Goal: Task Accomplishment & Management: Manage account settings

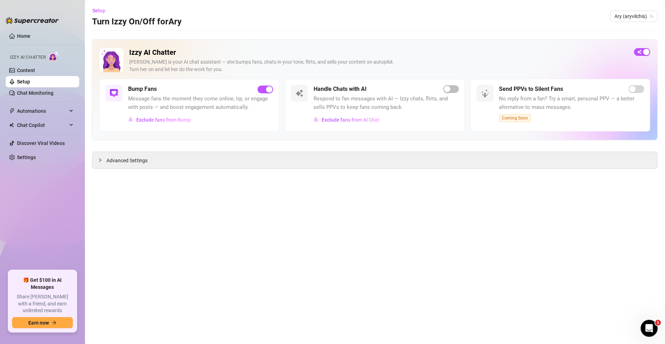
click at [34, 30] on ul "Home Izzy AI Chatter Content Setup Chat Monitoring Automations Chat Copilot Dis…" at bounding box center [43, 148] width 74 height 240
click at [30, 38] on link "Home" at bounding box center [23, 36] width 13 height 6
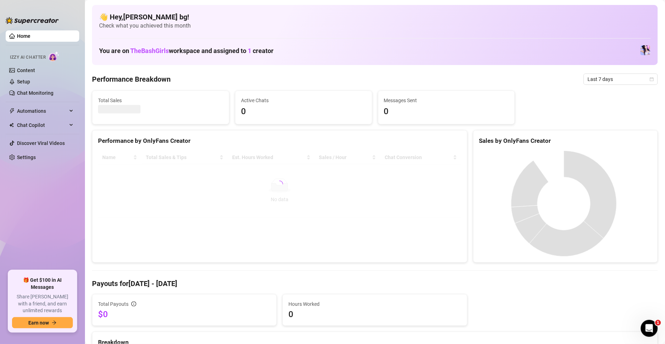
click at [30, 38] on link "Home" at bounding box center [23, 36] width 13 height 6
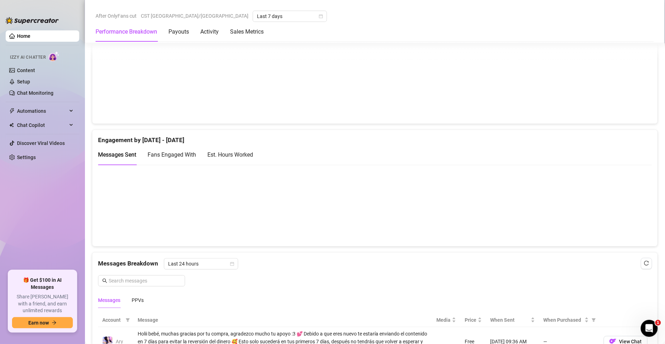
scroll to position [390, 0]
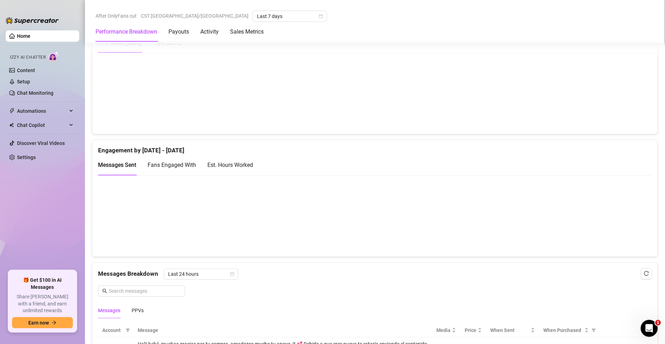
click at [223, 169] on div "Est. Hours Worked" at bounding box center [230, 165] width 46 height 9
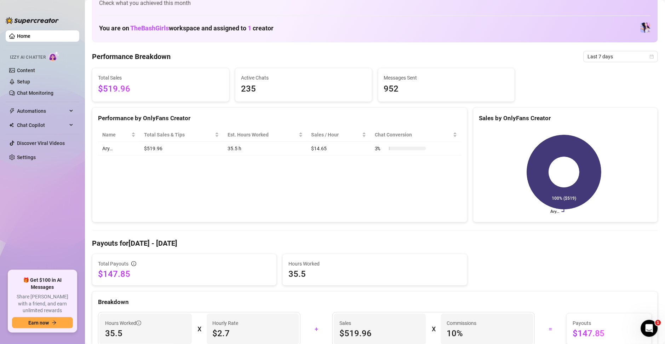
scroll to position [0, 0]
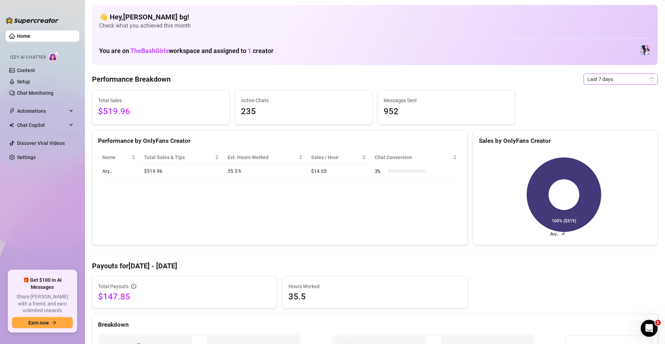
click at [610, 83] on span "Last 7 days" at bounding box center [621, 79] width 66 height 11
click at [594, 140] on div "Custom date" at bounding box center [612, 139] width 63 height 8
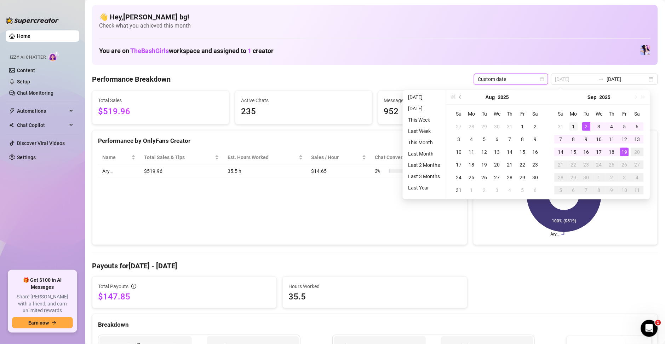
type input "[DATE]"
drag, startPoint x: 575, startPoint y: 129, endPoint x: 594, endPoint y: 149, distance: 28.5
click at [574, 129] on div "1" at bounding box center [574, 127] width 8 height 8
type input "[DATE]"
click at [613, 153] on div "18" at bounding box center [612, 152] width 8 height 8
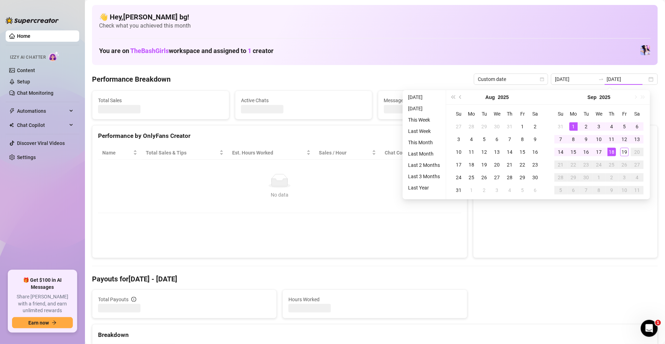
type input "[DATE]"
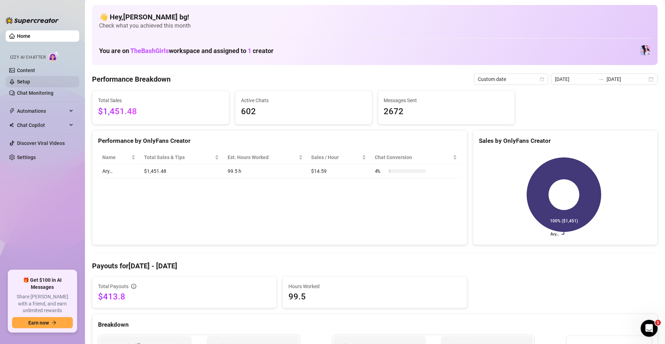
click at [27, 80] on link "Setup" at bounding box center [23, 82] width 13 height 6
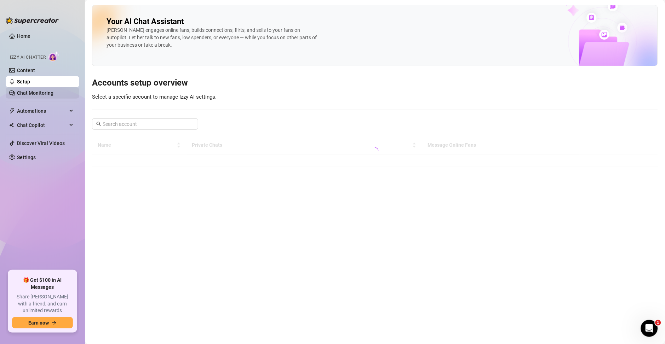
click at [32, 94] on link "Chat Monitoring" at bounding box center [35, 93] width 36 height 6
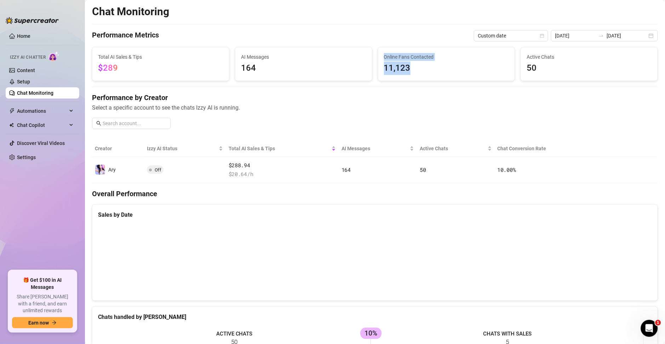
drag, startPoint x: 410, startPoint y: 73, endPoint x: 367, endPoint y: 73, distance: 42.8
click at [367, 73] on div "Total AI Sales & Tips $289 AI Messages 164 Online Fans Contacted 11,123 Active …" at bounding box center [375, 64] width 572 height 34
click at [378, 93] on h4 "Performance by Creator" at bounding box center [375, 98] width 566 height 10
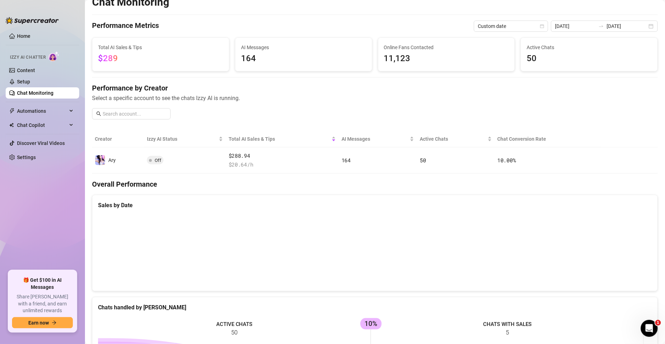
scroll to position [7, 0]
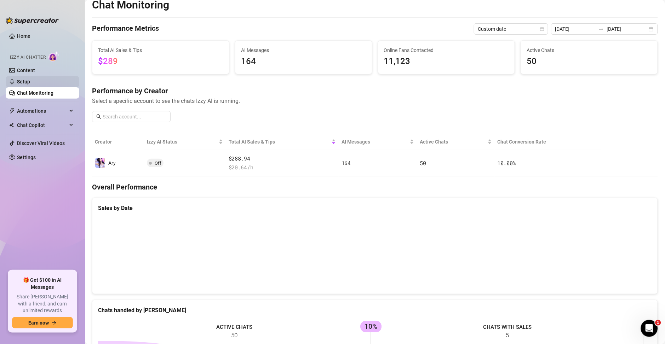
click at [30, 85] on link "Setup" at bounding box center [23, 82] width 13 height 6
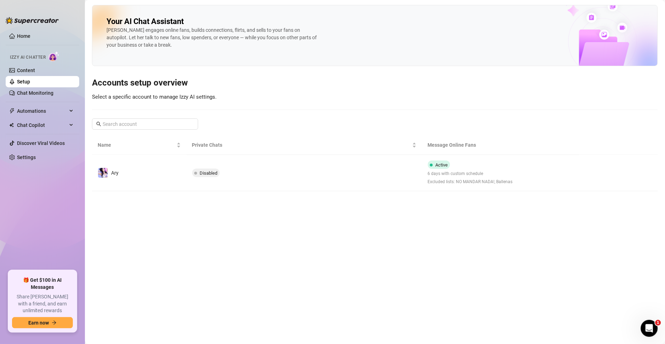
click at [587, 180] on td at bounding box center [619, 173] width 79 height 36
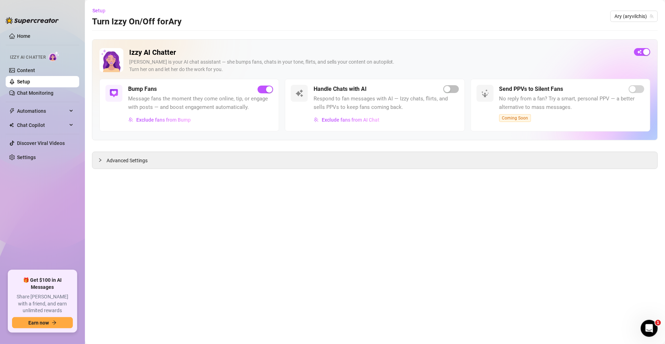
click at [143, 162] on span "Advanced Settings" at bounding box center [127, 161] width 41 height 8
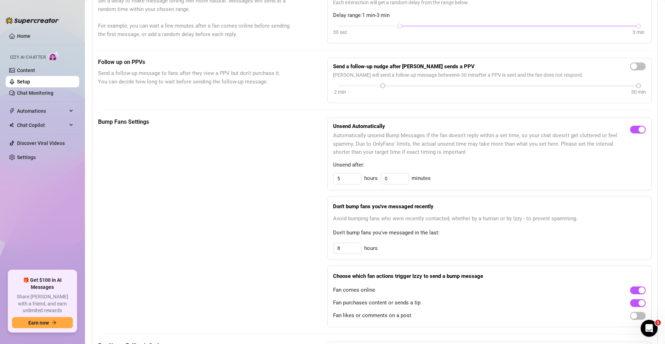
scroll to position [51, 0]
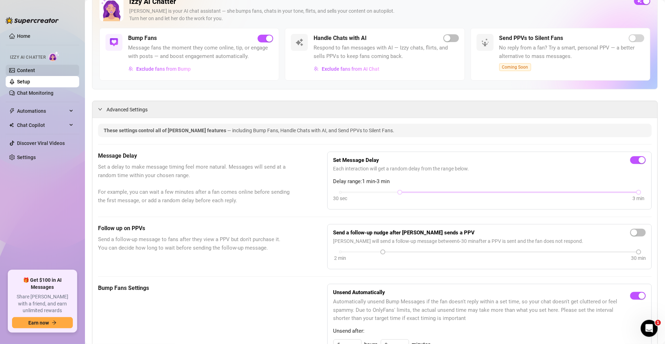
click at [31, 73] on link "Content" at bounding box center [26, 71] width 18 height 6
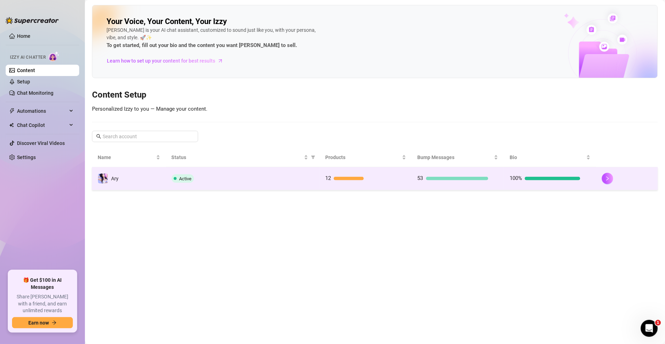
click at [569, 177] on div at bounding box center [553, 179] width 56 height 4
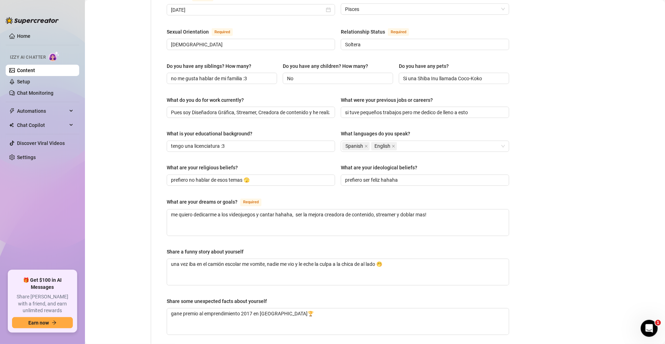
scroll to position [51, 0]
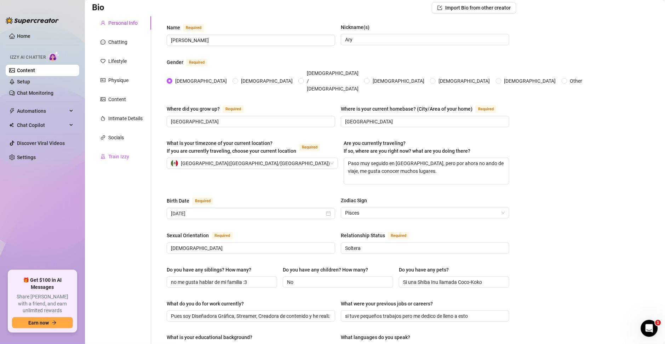
click at [110, 156] on div "Train Izzy" at bounding box center [118, 157] width 21 height 8
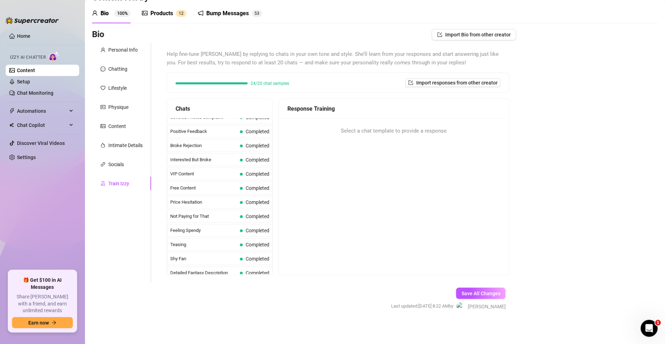
scroll to position [123, 0]
click at [216, 199] on span "Price Hesitation" at bounding box center [203, 200] width 67 height 7
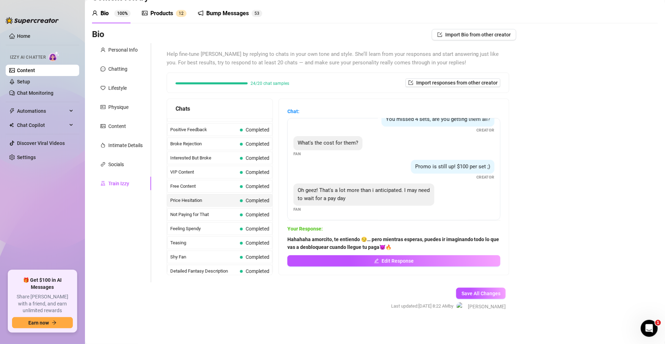
scroll to position [12, 0]
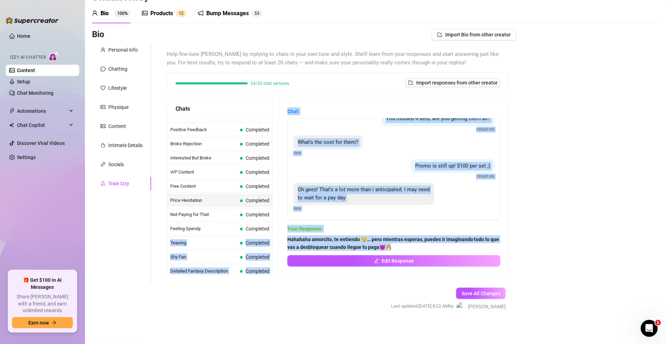
drag, startPoint x: 402, startPoint y: 248, endPoint x: 273, endPoint y: 236, distance: 129.4
click at [273, 236] on div "Chats Curious Fan Completed Waiting For Payday Completed No Pressure Completed …" at bounding box center [338, 187] width 343 height 177
drag, startPoint x: 305, startPoint y: 263, endPoint x: 310, endPoint y: 279, distance: 17.2
click at [305, 263] on button "Edit Response" at bounding box center [393, 261] width 213 height 11
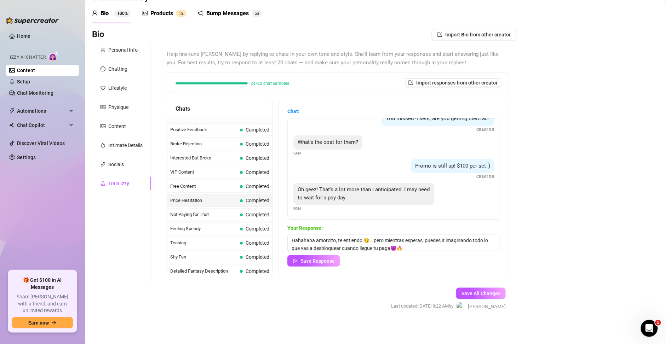
click at [315, 268] on div "Chat: You missed 4 sets, are you getting them all? Creator What's the cost for …" at bounding box center [394, 187] width 230 height 176
click at [315, 267] on button "Save Response" at bounding box center [313, 261] width 53 height 11
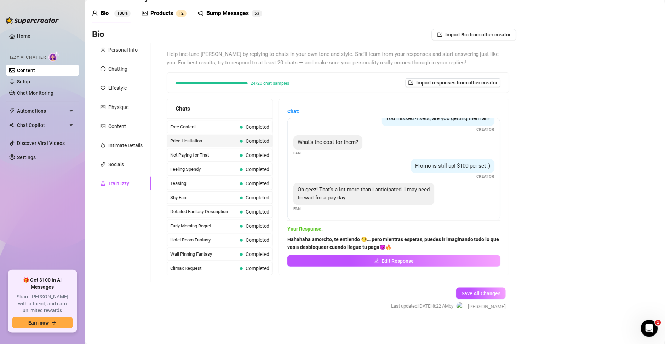
scroll to position [190, 0]
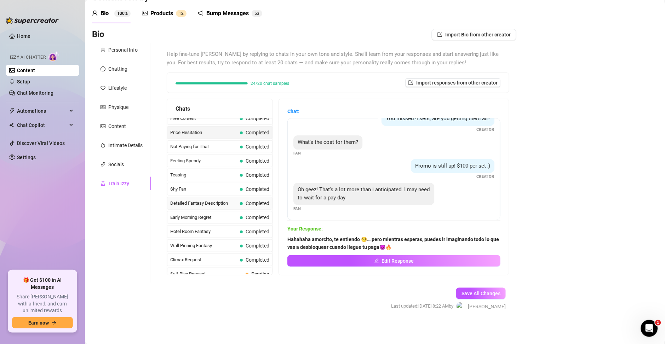
click at [210, 205] on span "Detailed Fantasy Description" at bounding box center [203, 203] width 67 height 7
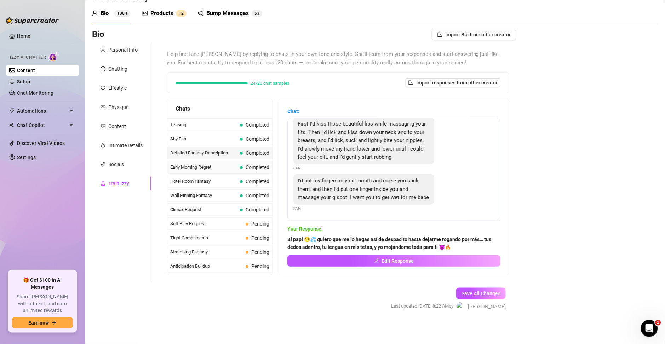
scroll to position [241, 0]
click at [197, 212] on span "Climax Request" at bounding box center [203, 209] width 67 height 7
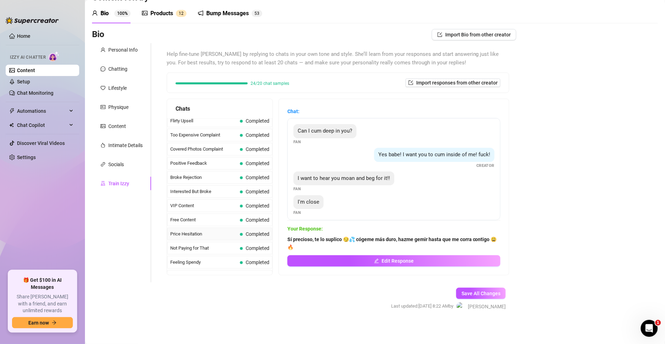
scroll to position [89, 0]
click at [199, 150] on span "Covered Photos Complaint" at bounding box center [203, 149] width 67 height 7
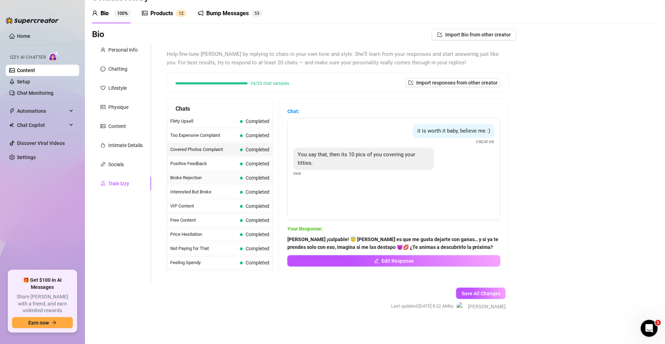
scroll to position [37, 0]
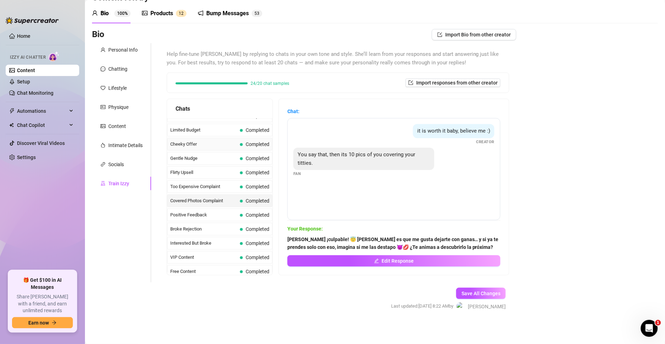
click at [192, 146] on span "Cheeky Offer" at bounding box center [203, 144] width 67 height 7
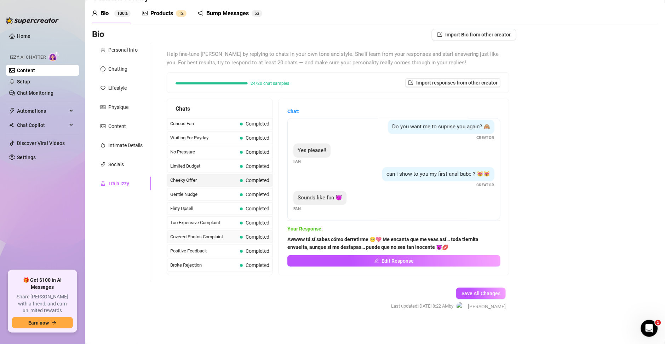
scroll to position [0, 0]
click at [196, 157] on div "No Pressure Completed" at bounding box center [220, 153] width 106 height 13
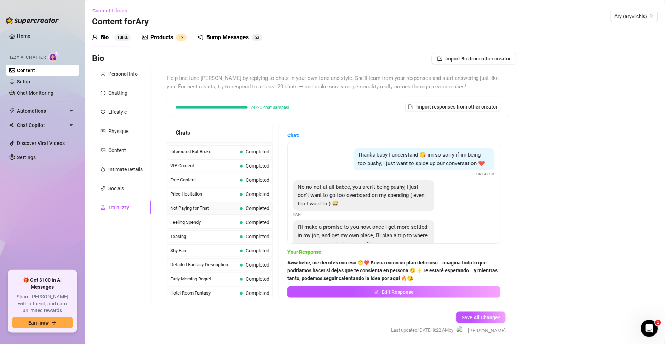
scroll to position [204, 0]
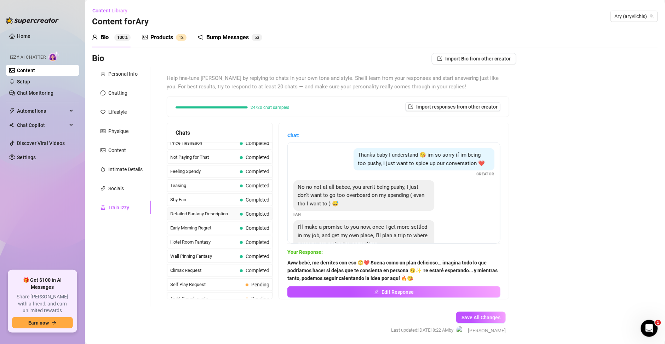
click at [192, 217] on span "Detailed Fantasy Description" at bounding box center [203, 214] width 67 height 7
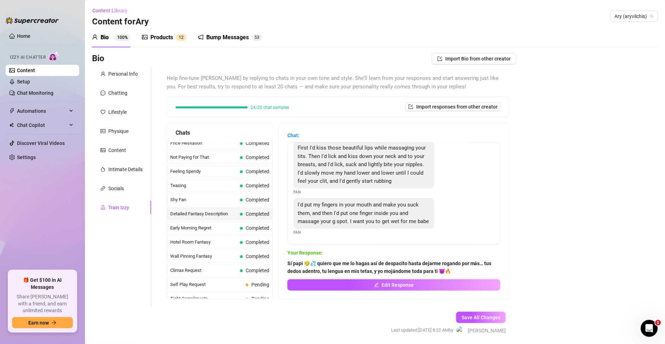
scroll to position [0, 0]
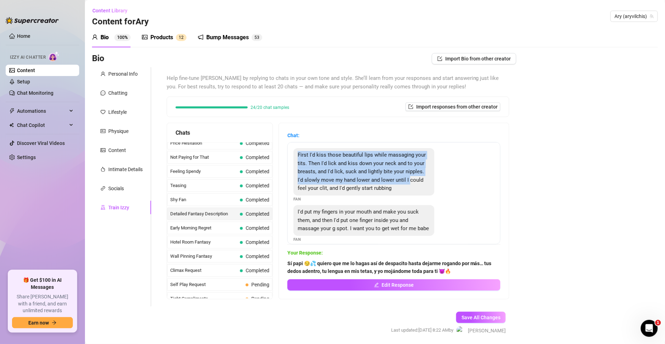
drag, startPoint x: 304, startPoint y: 160, endPoint x: 281, endPoint y: 198, distance: 43.8
click at [328, 192] on div "First I'd kiss those beautiful lips while massaging your tits. Then I'd lick an…" at bounding box center [364, 171] width 141 height 47
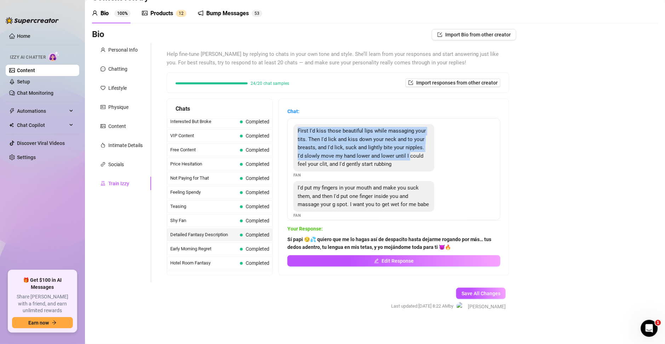
scroll to position [127, 0]
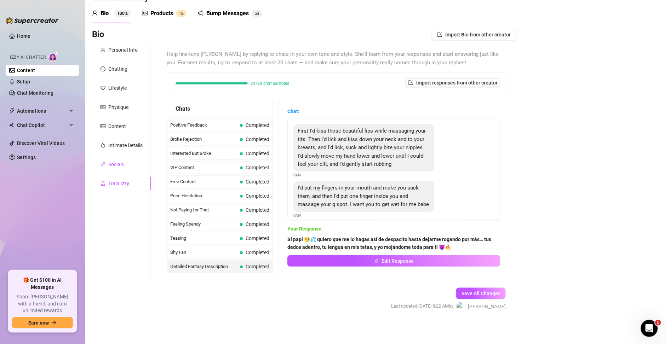
click at [117, 164] on div "Socials" at bounding box center [116, 165] width 16 height 8
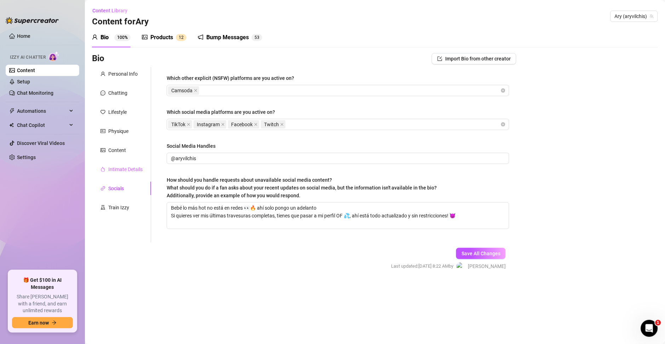
scroll to position [0, 0]
click at [113, 170] on div "Intimate Details" at bounding box center [125, 170] width 34 height 8
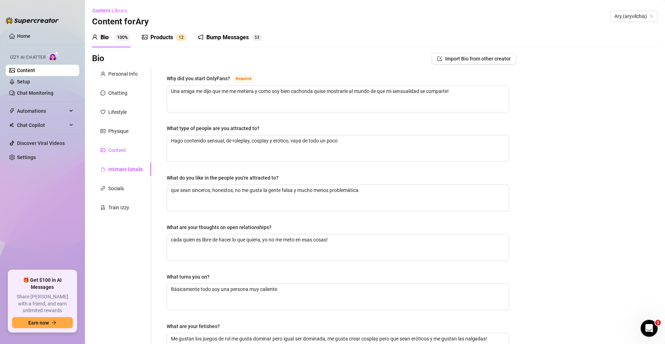
click at [113, 151] on div "Content" at bounding box center [117, 151] width 18 height 8
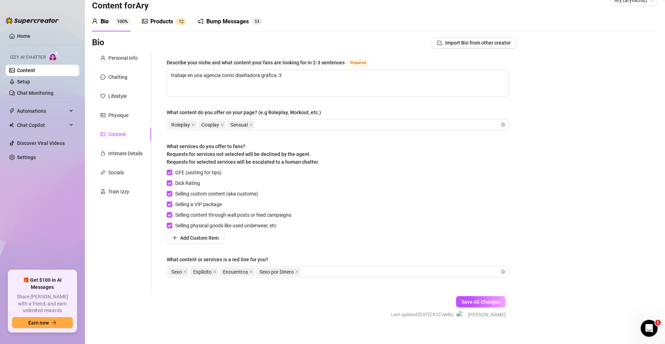
scroll to position [24, 0]
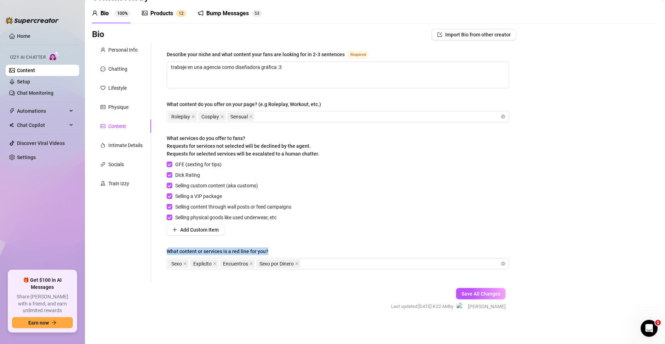
drag, startPoint x: 169, startPoint y: 251, endPoint x: 295, endPoint y: 253, distance: 125.4
click at [295, 253] on div "Describe your niche and what content your fans are looking for in 2-3 sentences…" at bounding box center [338, 163] width 357 height 240
click at [124, 182] on div "Train Izzy" at bounding box center [118, 184] width 21 height 8
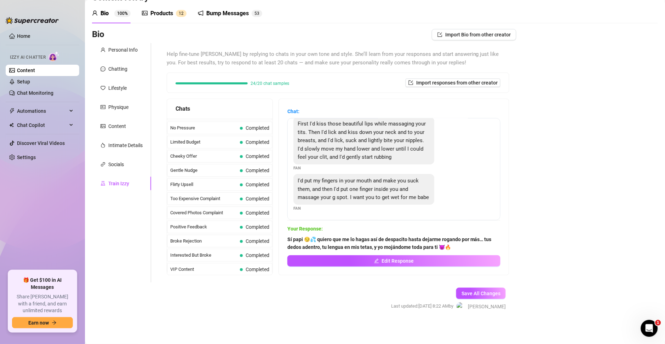
scroll to position [0, 0]
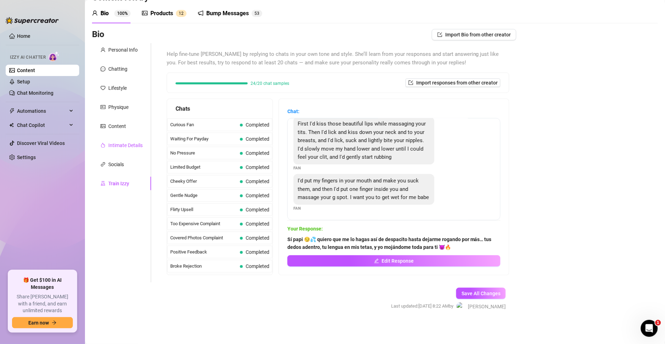
click at [120, 147] on div "Intimate Details" at bounding box center [125, 146] width 34 height 8
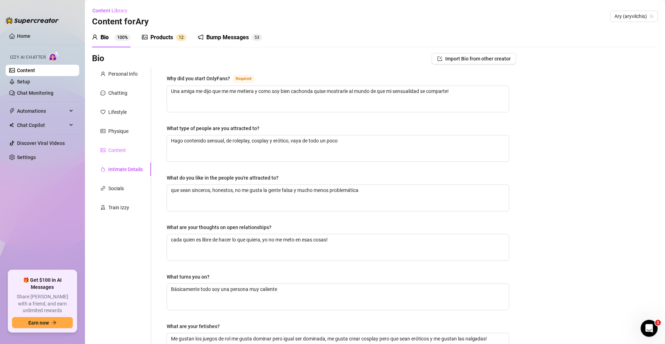
click at [125, 157] on div "Personal Info Chatting Lifestyle Physique Content Intimate Details Socials Trai…" at bounding box center [121, 245] width 59 height 356
click at [121, 153] on div "Content" at bounding box center [117, 151] width 18 height 8
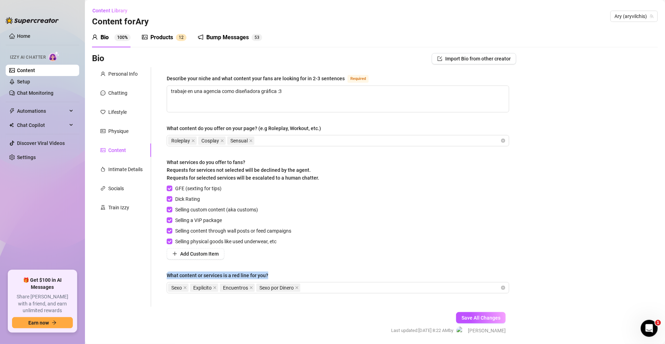
drag, startPoint x: 168, startPoint y: 277, endPoint x: 294, endPoint y: 278, distance: 125.7
click at [294, 278] on div "What content or services is a red line for you?" at bounding box center [338, 277] width 343 height 11
click at [313, 326] on form "Personal Info Chatting Lifestyle Physique Content Intimate Details Socials Trai…" at bounding box center [304, 207] width 425 height 281
click at [316, 287] on div "Sexo Explicito Encuentros Sexo por [PERSON_NAME]" at bounding box center [334, 288] width 332 height 10
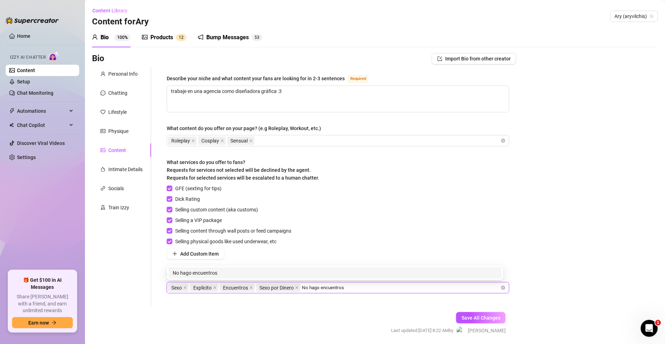
type input "No hago encuentros"
click at [336, 305] on div "Describe your niche and what content your fans are looking for in 2-3 sentences…" at bounding box center [338, 187] width 357 height 240
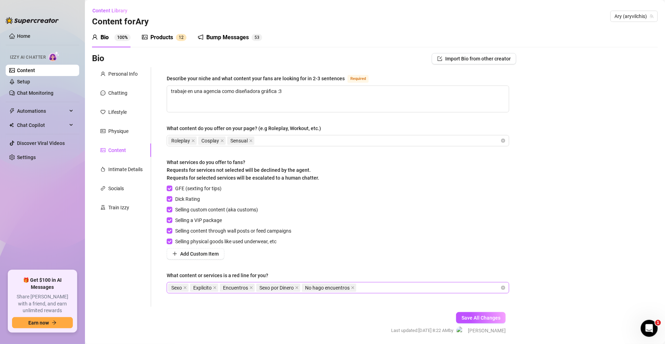
click at [383, 289] on div "Sexo Explicito Encuentros Sexo por Dinero No hago encuentros" at bounding box center [334, 288] width 332 height 10
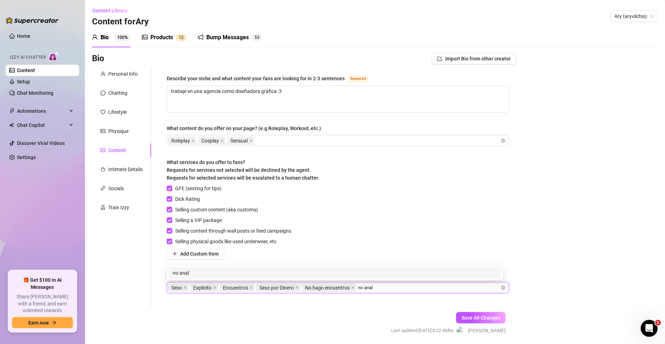
type input "no anal"
type input "no enseño los pezones"
type input "no vagina"
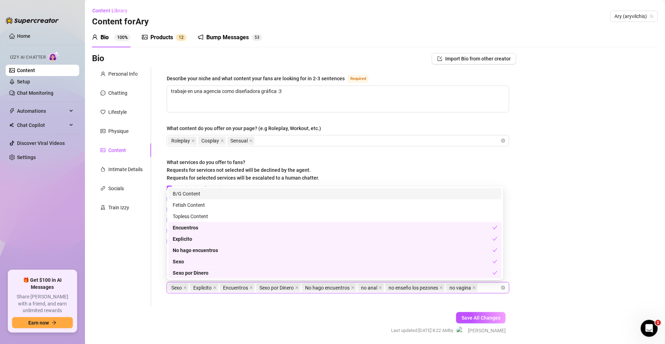
click at [312, 319] on form "Personal Info Chatting Lifestyle Physique Content Intimate Details Socials Trai…" at bounding box center [304, 207] width 425 height 281
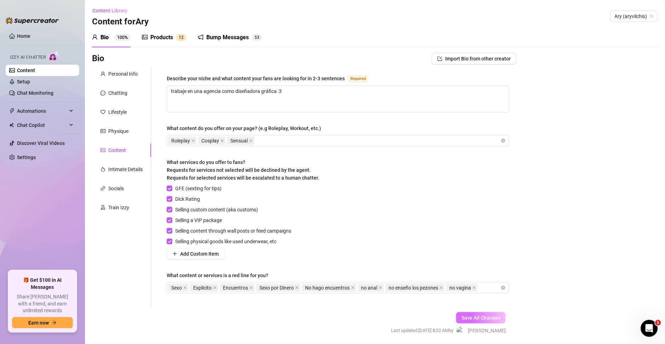
click at [457, 314] on button "Save All Changes" at bounding box center [481, 318] width 50 height 11
click at [483, 313] on button "Save All Changes" at bounding box center [481, 318] width 50 height 11
click at [284, 97] on textarea "trabaje en una agencia como diseñadora gráfica :3" at bounding box center [338, 99] width 342 height 26
click at [285, 97] on textarea "trabaje en una agencia como diseñadora gráfica :3" at bounding box center [338, 99] width 342 height 26
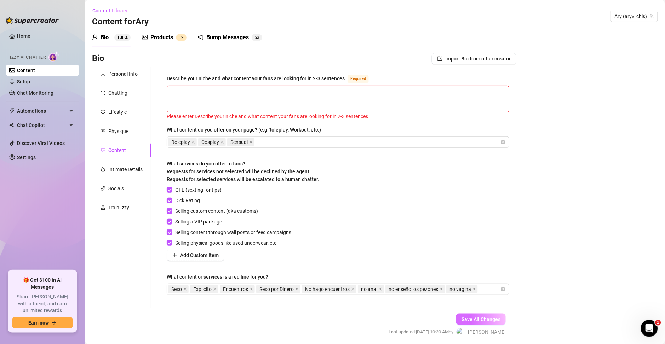
click at [485, 321] on span "Save All Changes" at bounding box center [481, 320] width 39 height 6
click at [126, 77] on div "Personal Info" at bounding box center [122, 74] width 29 height 8
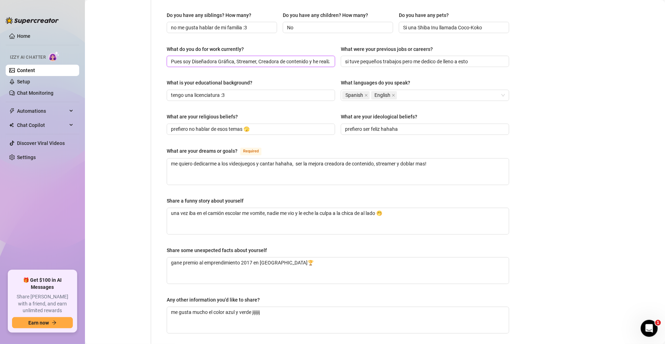
scroll to position [0, 78]
drag, startPoint x: 275, startPoint y: 51, endPoint x: 363, endPoint y: 56, distance: 88.3
click at [363, 56] on div "What do you do for work currently? Pues soy Diseñadora Gráfica, Streamer, Cread…" at bounding box center [338, 59] width 343 height 28
click at [284, 79] on div "What is your educational background?" at bounding box center [251, 84] width 169 height 11
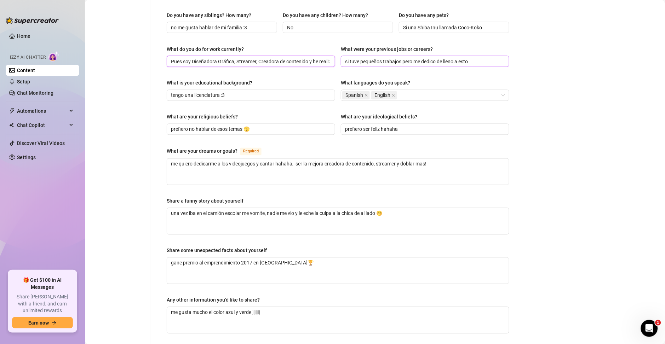
drag, startPoint x: 320, startPoint y: 50, endPoint x: 393, endPoint y: 52, distance: 72.6
click at [405, 50] on div "What do you do for work currently? Pues soy Diseñadora Gráfica, Streamer, Cread…" at bounding box center [338, 59] width 343 height 28
drag, startPoint x: 319, startPoint y: 50, endPoint x: 406, endPoint y: 54, distance: 87.5
click at [406, 54] on div "What do you do for work currently? Pues soy Diseñadora Gráfica, Streamer, Cread…" at bounding box center [338, 59] width 343 height 28
drag, startPoint x: 345, startPoint y: 50, endPoint x: 313, endPoint y: 51, distance: 31.9
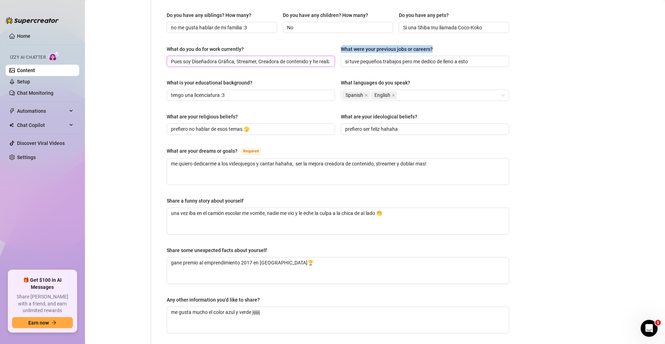
click at [358, 51] on div "What do you do for work currently? Pues soy Diseñadora Gráfica, Streamer, Cread…" at bounding box center [338, 59] width 343 height 28
click at [313, 58] on input "Pues soy Diseñadora Gráfica, Streamer, Creadora de contenido y he realizado dob…" at bounding box center [250, 62] width 159 height 8
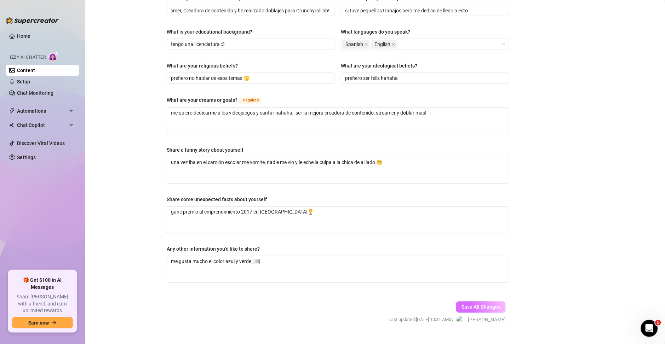
click at [461, 302] on button "Save All Changes" at bounding box center [481, 307] width 50 height 11
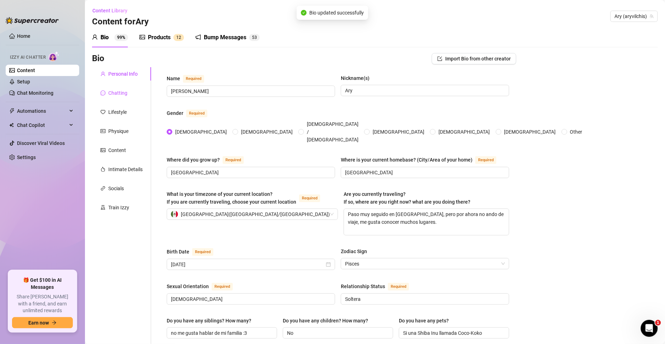
click at [119, 95] on div "Chatting" at bounding box center [117, 93] width 19 height 8
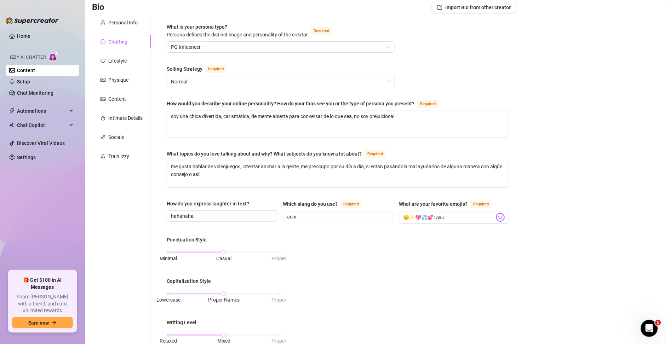
scroll to position [51, 0]
click at [402, 121] on textarea "soy una chica divertida, carismática, de mente abierta para conversar de lo que…" at bounding box center [338, 125] width 342 height 26
click at [406, 121] on textarea "soy una chica divertida, carismática, de mente abierta para conversar de lo que…" at bounding box center [338, 125] width 342 height 26
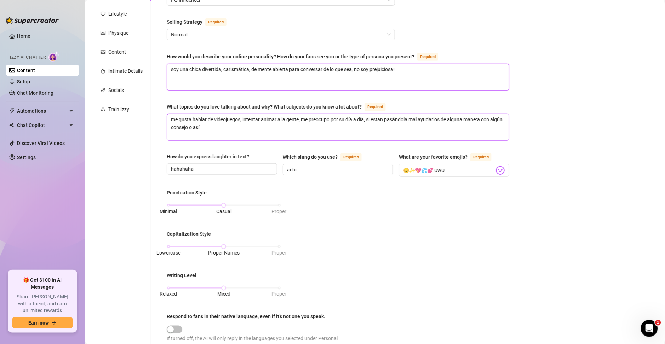
scroll to position [102, 0]
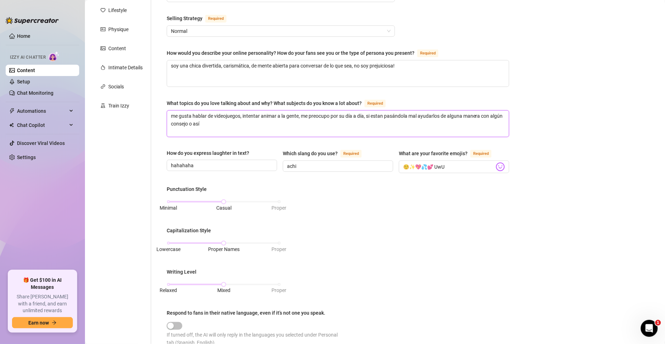
drag, startPoint x: 220, startPoint y: 127, endPoint x: 158, endPoint y: 115, distance: 62.8
click at [158, 115] on div "What is your persona type? [PERSON_NAME] defines the distinct image and persona…" at bounding box center [333, 229] width 365 height 529
click at [462, 221] on div "Punctuation Style Minimal Casual Proper Capitalization Style Lowercase Proper N…" at bounding box center [338, 270] width 343 height 168
click at [384, 116] on textarea "me gusta hablar de videojuegos, intentar animar a la gente, me preocupo por su …" at bounding box center [338, 124] width 342 height 26
type textarea "me gusta hablar de videojuegos, intentar animar a la gente, me preocupo por su …"
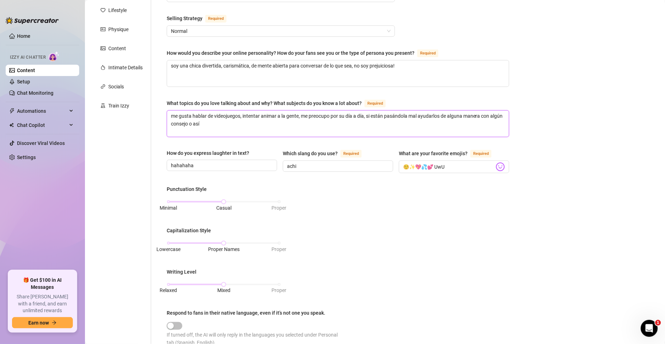
click at [375, 128] on textarea "me gusta hablar de videojuegos, intentar animar a la gente, me preocupo por su …" at bounding box center [338, 124] width 342 height 26
type textarea "me gusta hablar de videojuegos, intentar animar a la gente, me preocupo por su …"
click at [241, 127] on textarea "me gusta hablar de videojuegos, intentar animar a la gente, me preocupo por su …" at bounding box center [338, 124] width 342 height 26
click at [240, 115] on textarea "me gusta hablar de videojuegos, intentar animar a la gente, me preocupo por su …" at bounding box center [338, 124] width 342 height 26
type textarea "me gusta hablar de videojuegos, intentar animar a la gente, me preocupo por su …"
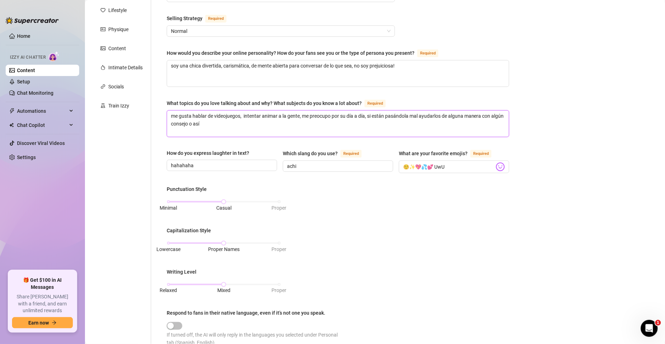
type textarea "me gusta hablar de videojuegos, s intentar animar a la gente, me preocupo por s…"
type textarea "me gusta hablar de videojuegos, se intentar animar a la gente, me preocupo por …"
type textarea "me gusta hablar de videojuegos, s intentar animar a la gente, me preocupo por s…"
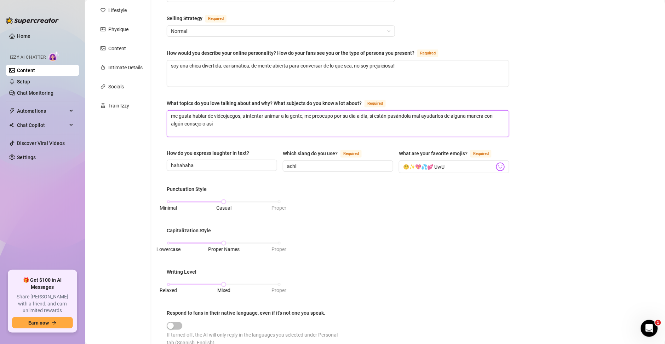
type textarea "me gusta hablar de videojuegos, intentar animar a la gente, me preocupo por su …"
type textarea "me gusta hablar de videojuegos, v intentar animar a la gente, me preocupo por s…"
type textarea "me gusta hablar de videojuegos, vi intentar animar a la gente, me preocupo por …"
type textarea "me gusta hablar de videojuegos, via intentar animar a la gente, me preocupo por…"
type textarea "me gusta hablar de videojuegos, [PERSON_NAME] intentar animar a la gente, me pr…"
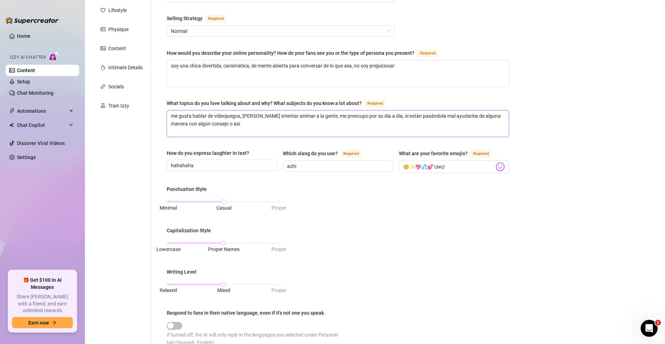
type textarea "me gusta hablar de videojuegos, viaje intentar animar a la gente, me preocupo p…"
type textarea "me gusta hablar de videojuegos, viajes intentar animar a la gente, me preocupo …"
type textarea "me gusta hablar de videojuegos, viaje intentar animar a la gente, me preocupo p…"
type textarea "me gusta hablar de videojuegos, viajes intentar animar a la gente, me preocupo …"
type textarea "me gusta hablar de videojuegos, viajes, intentar animar a la gente, me preocupo…"
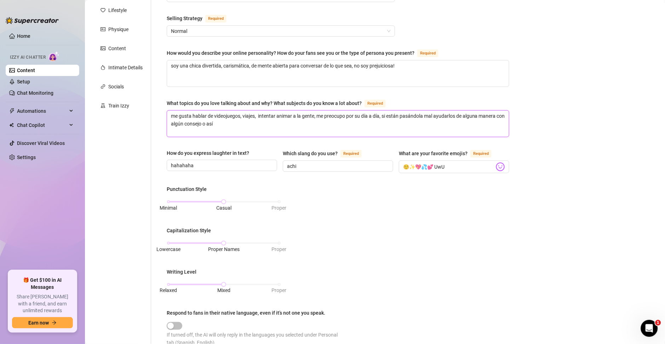
type textarea "me gusta hablar de videojuegos, viajes, c intentar animar a la gente, me preocu…"
type textarea "me gusta hablar de videojuegos, viajes, cu intentar animar a la gente, me preoc…"
type textarea "me gusta hablar de videojuegos, viajes, cul intentar animar a la gente, me preo…"
type textarea "me gusta hablar de videojuegos, viajes, cult intentar animar a la gente, me pre…"
type textarea "me gusta hablar de videojuegos, viajes, cultu intentar animar a la gente, me pr…"
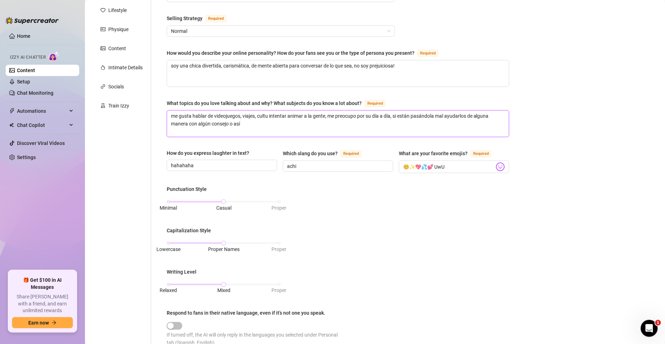
type textarea "me gusta hablar de videojuegos, viajes, cultur intentar animar a la gente, me p…"
type textarea "me gusta hablar de videojuegos, viajes, cultura intentar animar a la gente, me …"
type textarea "me gusta hablar de videojuegos, viajes, cultura o intentar animar a la gente, m…"
type textarea "me gusta hablar de videojuegos, viajes, cultura op intentar animar a la gente, …"
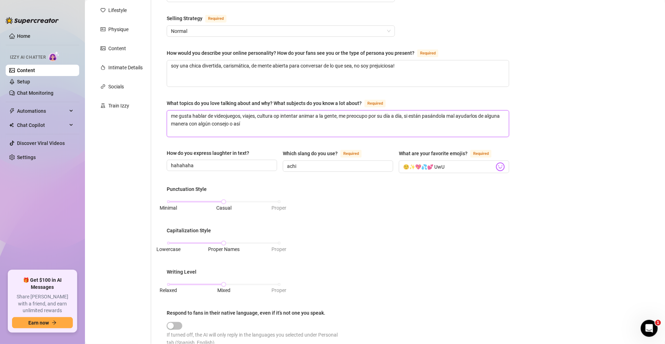
type textarea "me gusta hablar de videojuegos, viajes, cultura opo intentar animar a la gente,…"
type textarea "me gusta hablar de videojuegos, viajes, cultura opo- intentar animar a la gente…"
type textarea "me gusta hablar de videojuegos, viajes, cultura opo- k intentar animar a la gen…"
type textarea "me gusta hablar de videojuegos, viajes, cultura opo- kp intentar animar a la ge…"
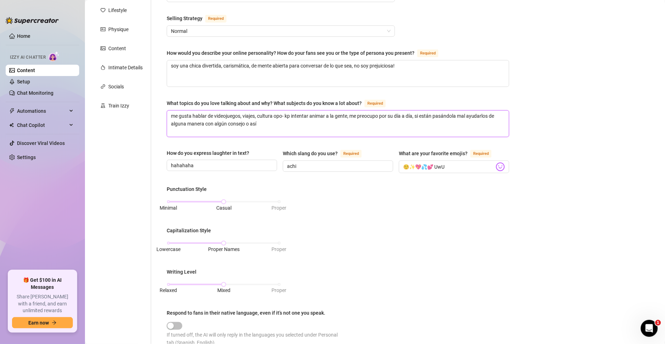
type textarea "me gusta hablar de videojuegos, viajes, cultura opo- kpo intentar animar a la g…"
type textarea "me gusta hablar de videojuegos, viajes, cultura opo- kpop intentar animar a la …"
type textarea "me gusta hablar de videojuegos, viajes, cultura opo- kpo intentar animar a la g…"
type textarea "me gusta hablar de videojuegos, viajes, cultura opo- kp intentar animar a la ge…"
type textarea "me gusta hablar de videojuegos, viajes, cultura opo- k intentar animar a la gen…"
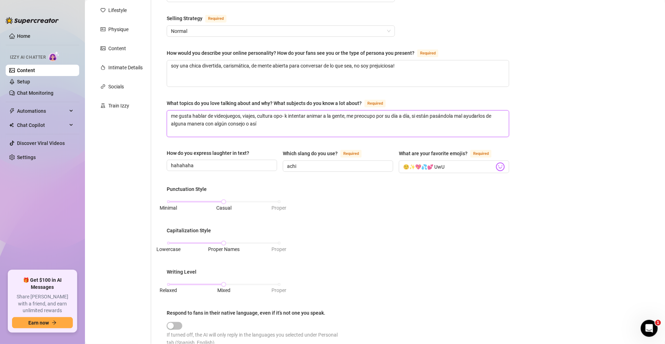
type textarea "me gusta hablar de videojuegos, viajes, cultura opo- intentar animar a la gente…"
type textarea "me gusta hablar de videojuegos, viajes, cultura opo intentar animar a la gente,…"
type textarea "me gusta hablar de videojuegos, viajes, cultura op intentar animar a la gente, …"
type textarea "me gusta hablar de videojuegos, viajes, cultura o intentar animar a la gente, m…"
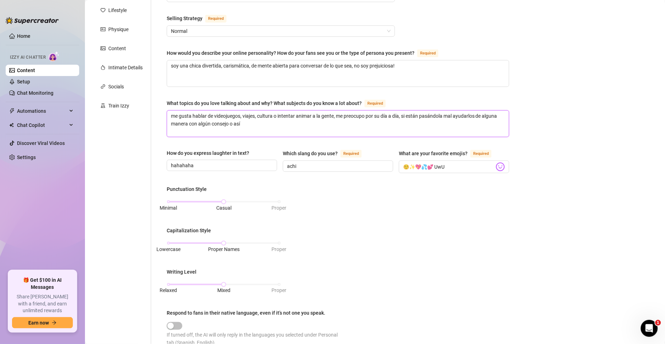
type textarea "me gusta hablar de videojuegos, viajes, cultura intentar animar a la gente, me …"
type textarea "me gusta hablar de videojuegos, viajes, cultura p intentar animar a la gente, m…"
type textarea "me gusta hablar de videojuegos, viajes, cultura po intentar animar a la gente, …"
type textarea "me gusta hablar de videojuegos, viajes, cultura pop intentar animar a la gente,…"
type textarea "me gusta hablar de videojuegos, viajes, cultura pop, intentar animar a la gente…"
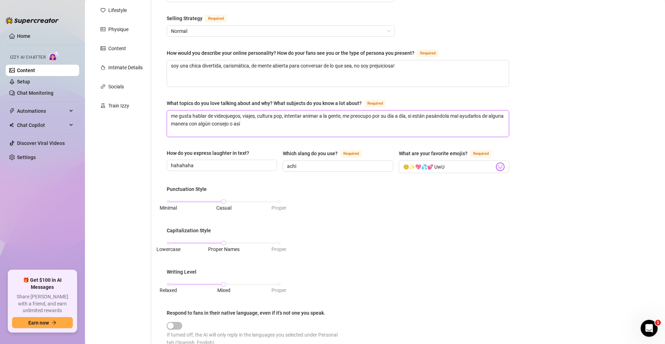
type textarea "me gusta hablar de videojuegos, viajes, cultura pop, intentar animar a la gente…"
type textarea "me gusta hablar de videojuegos, viajes, cultura pop, K intentar animar a la gen…"
type textarea "me gusta hablar de videojuegos, viajes, cultura pop, K- intentar animar a la ge…"
type textarea "me gusta hablar de videojuegos, viajes, cultura pop, K-p intentar animar a la g…"
type textarea "me gusta hablar de videojuegos, viajes, cultura pop, K-po intentar animar a la …"
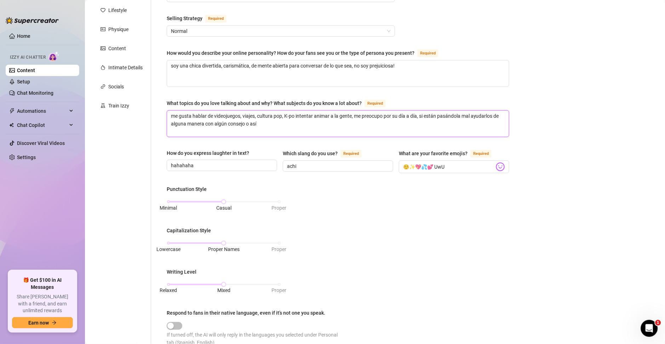
type textarea "me gusta hablar de videojuegos, viajes, cultura pop, K-pop intentar animar a la…"
type textarea "me gusta hablar de videojuegos, viajes, cultura pop, K-pop, intentar animar a l…"
type textarea "me gusta hablar de videojuegos, viajes, cultura pop, K-pop, c intentar animar a…"
type textarea "me gusta hablar de videojuegos, viajes, cultura pop, K-pop, co intentar animar …"
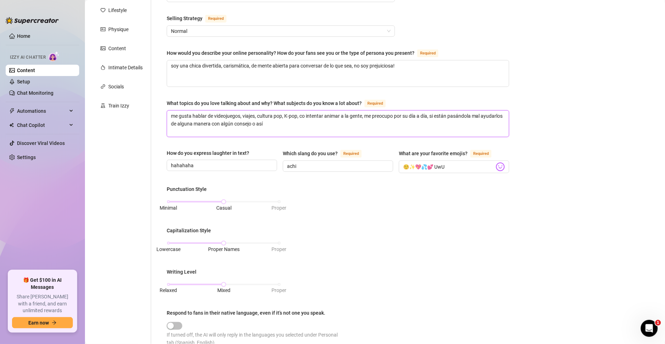
type textarea "me gusta hablar de videojuegos, viajes, cultura pop, K-pop, cos intentar animar…"
type textarea "me gusta hablar de videojuegos, viajes, cultura pop, K-pop, cosp intentar anima…"
type textarea "me gusta hablar de videojuegos, viajes, cultura pop, K-pop, cosplya intentar an…"
type textarea "me gusta hablar de videojuegos, viajes, cultura pop, K-pop, cosply intentar ani…"
type textarea "me gusta hablar de videojuegos, viajes, cultura pop, K-pop, cospl intentar anim…"
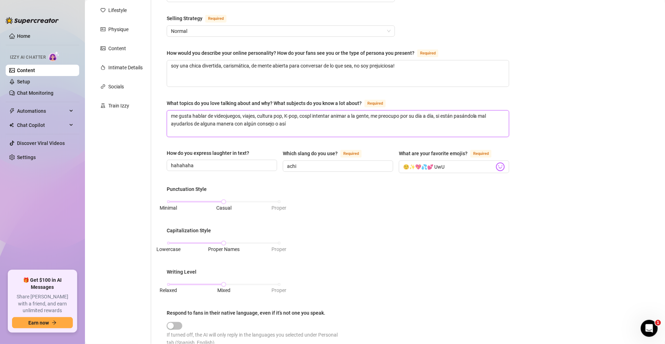
type textarea "me gusta hablar de videojuegos, viajes, cultura pop, K-pop, cosp intentar anima…"
type textarea "me gusta hablar de videojuegos, viajes, cultura pop, K-pop, cospl intentar anim…"
type textarea "me gusta hablar de videojuegos, viajes, cultura pop, K-pop, cospla intentar ani…"
type textarea "me gusta hablar de videojuegos, viajes, cultura pop, K-pop, cosplay intentar an…"
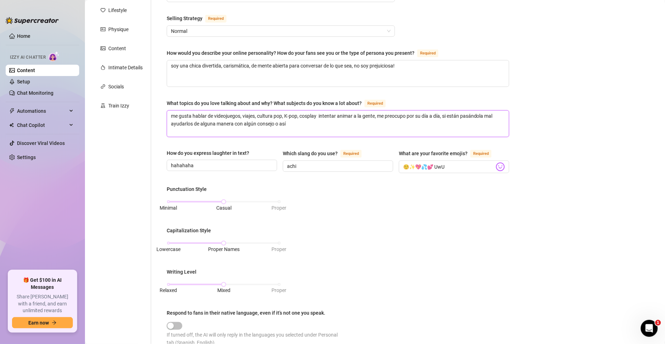
type textarea "me gusta hablar de videojuegos, viajes, cultura pop, K-pop, cosplay intentar an…"
type textarea "me gusta hablar de videojuegos, viajes, cultura pop, K-pop, cosplay, intentar a…"
type textarea "me gusta hablar de videojuegos, viajes, cultura pop, K-pop, cosplay, an intenta…"
type textarea "me gusta hablar de videojuegos, viajes, cultura pop, K-pop, cosplay, ani intent…"
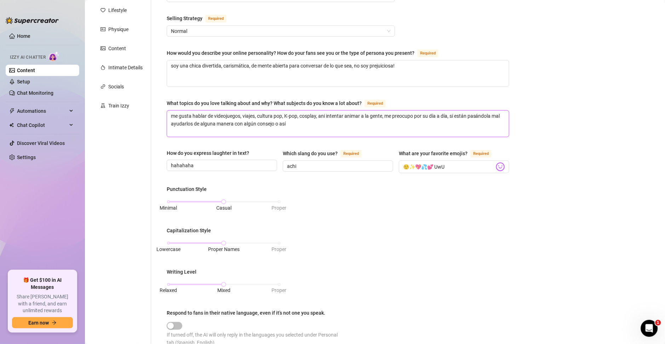
type textarea "me gusta hablar de videojuegos, viajes, cultura pop, K-pop, cosplay, anim inten…"
type textarea "me gusta hablar de videojuegos, viajes, cultura pop, K-pop, cosplay, anime inte…"
type textarea "me gusta hablar de videojuegos, viajes, cultura pop, K-pop, cosplay, anime, int…"
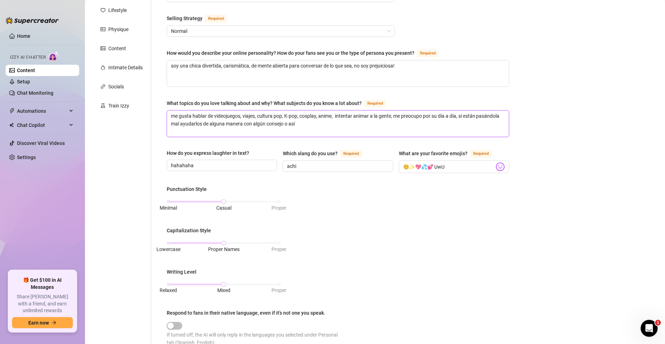
type textarea "me gusta hablar de videojuegos, viajes, cultura pop, K-pop, cosplay, anime, m i…"
type textarea "me gusta hablar de videojuegos, viajes, cultura pop, K-pop, cosplay, anime, man…"
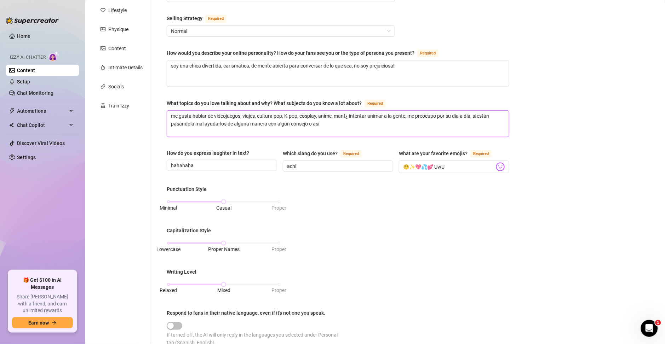
type textarea "me gusta hablar de videojuegos, viajes, cultura pop, K-pop, cosplay, anime, man…"
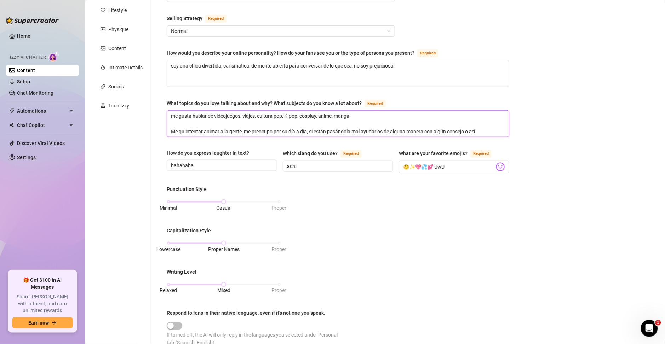
type textarea "me gusta hablar de videojuegos, viajes, cultura pop, K-pop, cosplay, anime, man…"
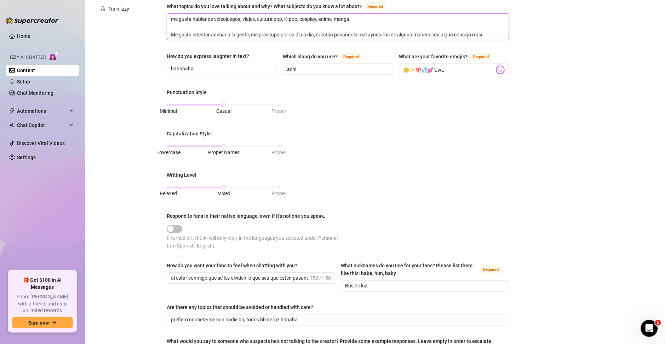
scroll to position [204, 0]
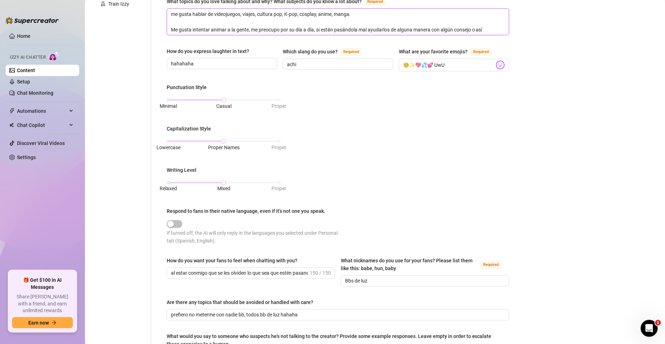
click at [491, 35] on textarea "me gusta hablar de videojuegos, viajes, cultura pop, K-pop, cosplay, anime, man…" at bounding box center [338, 22] width 342 height 26
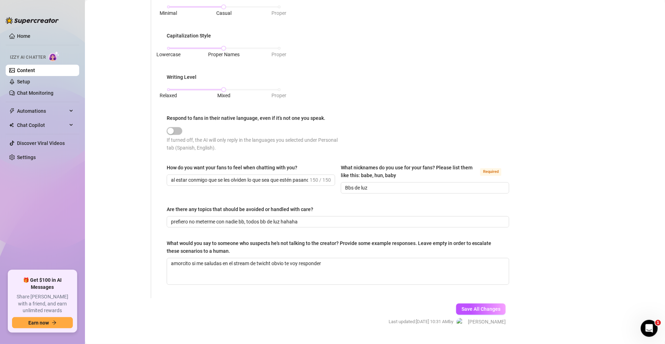
scroll to position [312, 0]
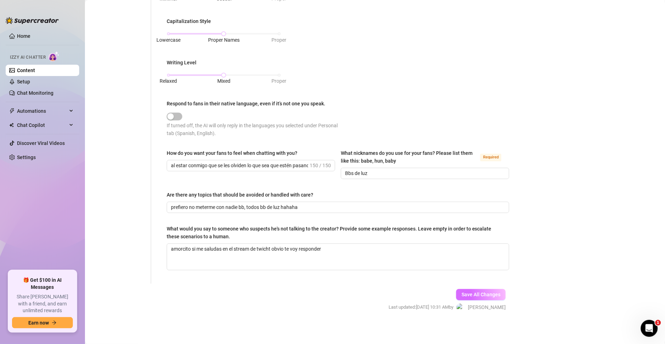
type textarea "me gusta hablar de videojuegos, viajes, cultura pop, K-pop, cosplay, anime, man…"
click at [483, 292] on span "Save All Changes" at bounding box center [481, 295] width 39 height 6
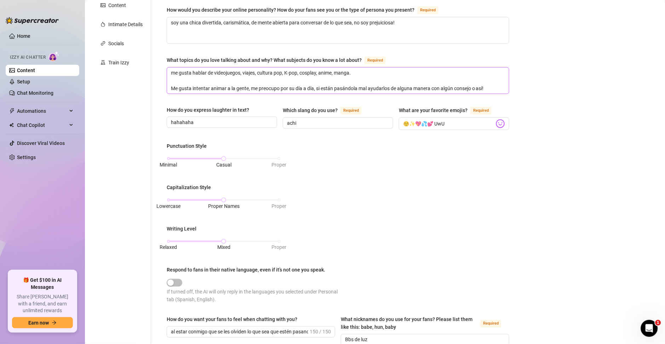
scroll to position [159, 0]
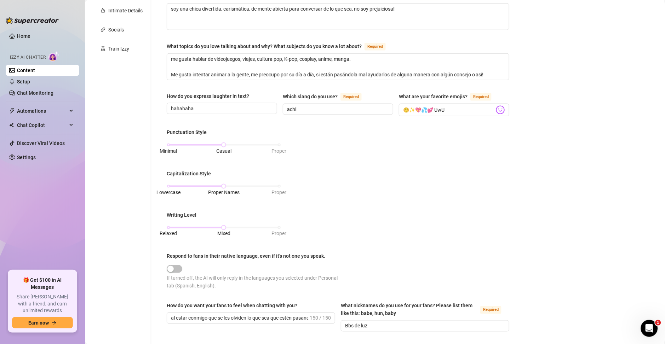
click at [440, 232] on div "Punctuation Style Minimal Casual Proper Capitalization Style Lowercase Proper N…" at bounding box center [338, 213] width 343 height 168
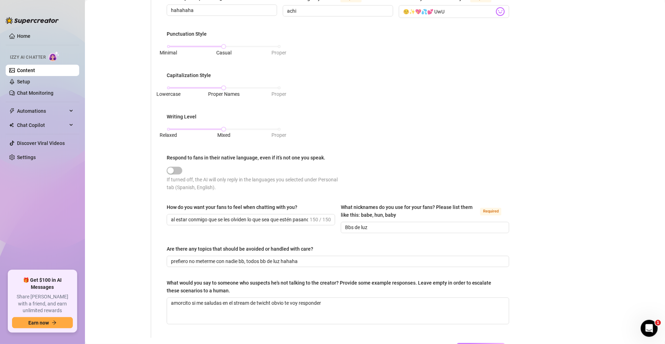
scroll to position [261, 0]
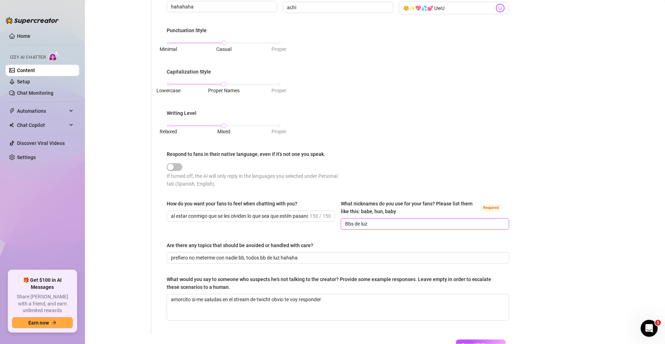
click at [421, 226] on input "Bbs de luz" at bounding box center [424, 225] width 159 height 8
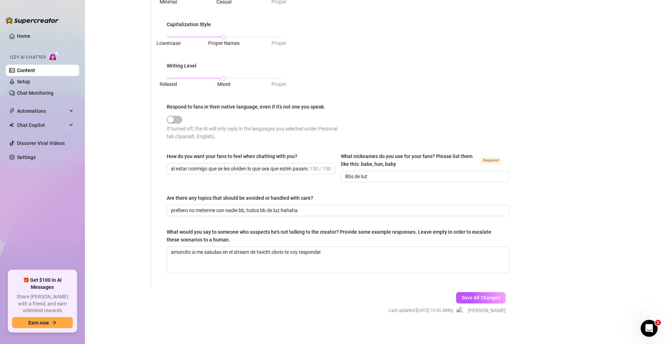
scroll to position [312, 0]
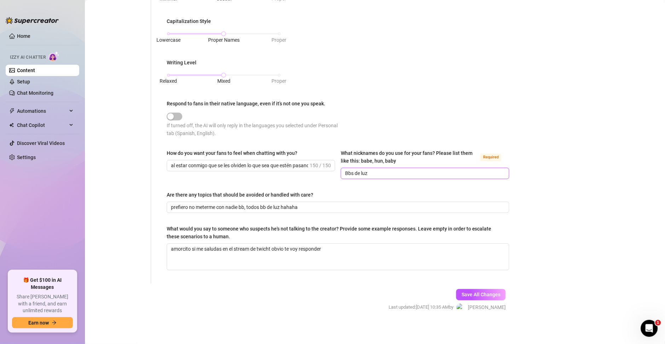
click at [371, 173] on input "Bbs de luz" at bounding box center [424, 174] width 159 height 8
type input "Bbs de luz, bb, bbito, bbsito, guapo, amorcito"
click at [472, 290] on button "Save All Changes" at bounding box center [481, 295] width 50 height 11
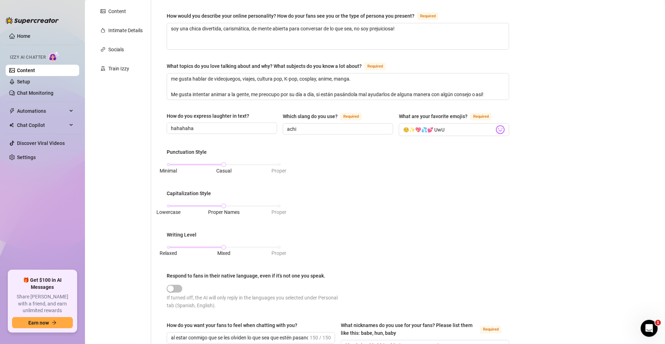
scroll to position [57, 0]
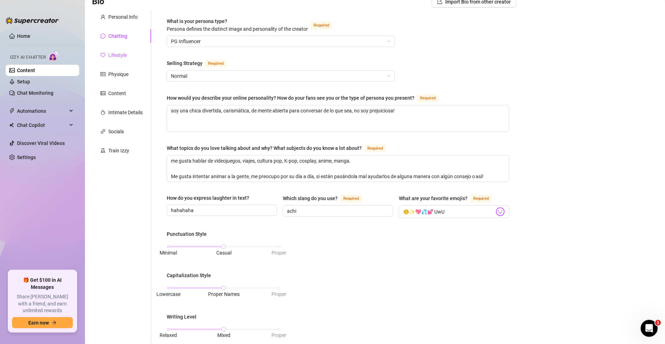
click at [121, 54] on div "Lifestyle" at bounding box center [117, 55] width 18 height 8
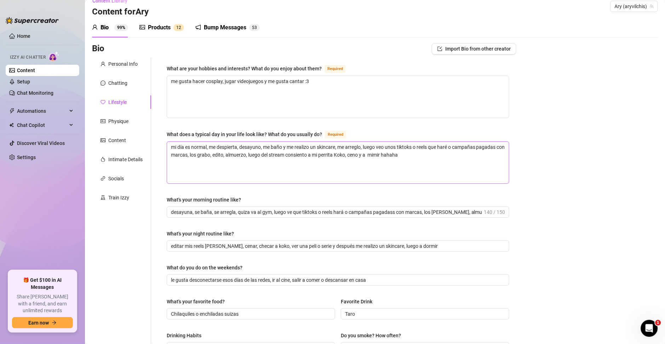
scroll to position [0, 0]
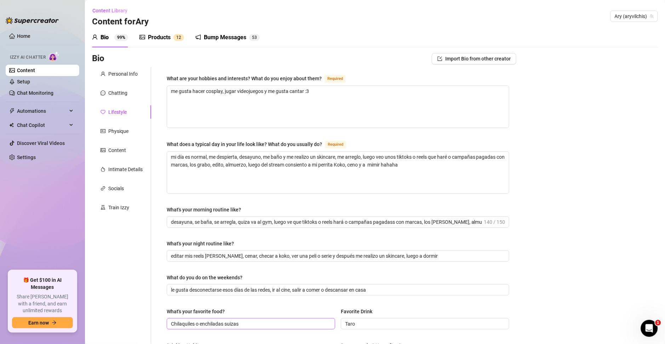
click at [170, 325] on span "Chilaquiles o enchiladas suizas" at bounding box center [251, 324] width 169 height 11
click at [170, 324] on span "Chilaquiles o enchiladas suizas" at bounding box center [251, 324] width 169 height 11
click at [173, 324] on input "Chilaquiles o enchiladas suizas" at bounding box center [250, 324] width 159 height 8
drag, startPoint x: 184, startPoint y: 322, endPoint x: 133, endPoint y: 318, distance: 51.8
click at [133, 318] on div "Personal Info Chatting Lifestyle Physique Content Intimate Details Socials Trai…" at bounding box center [304, 305] width 425 height 477
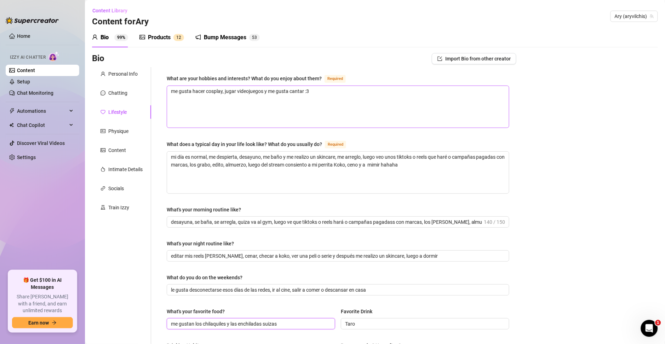
type input "me gustan los chilaquiles y las enchiladas suizas"
click at [176, 102] on textarea "me gusta hacer cosplay, jugar videojuegos y me gusta cantar :3" at bounding box center [338, 107] width 342 height 42
click at [192, 226] on span "desayuna, se baña, se arregla, quiza va al gym, luego ve que tiktoks o reels ha…" at bounding box center [338, 222] width 343 height 11
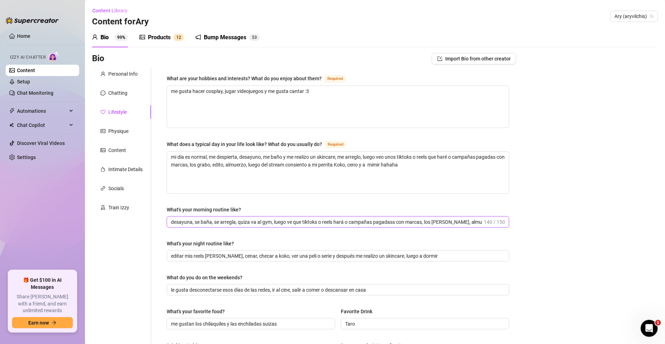
scroll to position [0, 5]
click at [194, 224] on input "desayuna, se baña, se arregla, quiza va al gym, luego ve que tiktoks o reels ha…" at bounding box center [327, 222] width 312 height 8
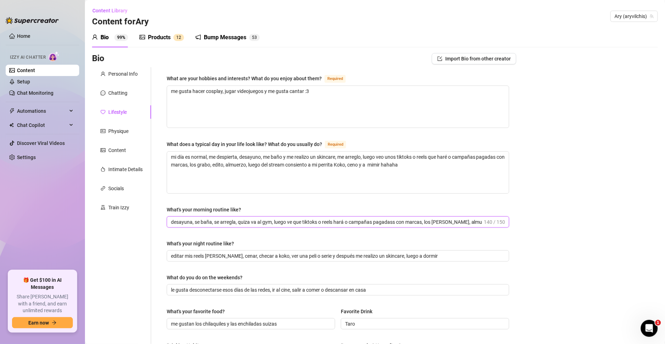
click at [262, 222] on input "desayuna, se baña, se arregla, quiza va al gym, luego ve que tiktoks o reels ha…" at bounding box center [327, 222] width 312 height 8
paste input "Desayuno, me baño, me arreglo y a veces voy al gym. Después reviso qué TikToks …"
drag, startPoint x: 189, startPoint y: 220, endPoint x: 161, endPoint y: 220, distance: 28.0
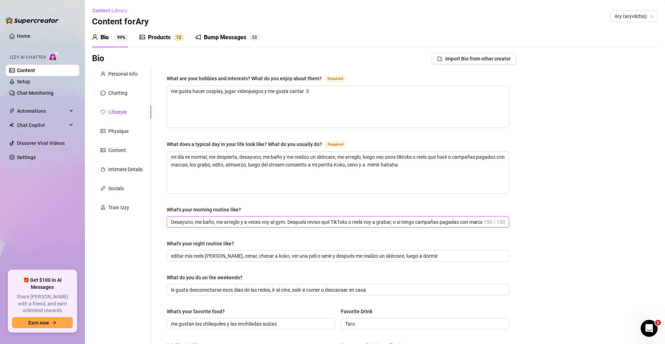
click at [161, 220] on div "What are your hobbies and interests? What do you enjoy about them? Required me …" at bounding box center [338, 305] width 357 height 477
click at [286, 221] on input "Desayuno, me baño, me arreglo y a veces voy al gym. Después reviso qué TikToks …" at bounding box center [327, 222] width 312 height 8
drag, startPoint x: 467, startPoint y: 220, endPoint x: 481, endPoint y: 221, distance: 13.5
click at [481, 221] on input "Desayuno, me baño, me arreglo. Después reviso qué TikToks o reels voy a grabar,…" at bounding box center [337, 222] width 333 height 8
click at [471, 222] on input "Desayuno, me baño, me arreglo. Después reviso qué TikToks o reels voy a grabar,…" at bounding box center [337, 222] width 333 height 8
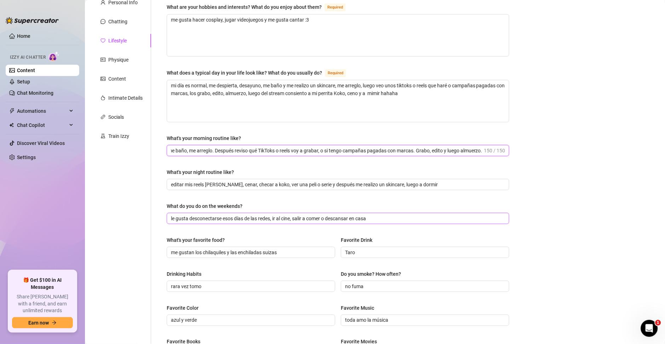
scroll to position [51, 0]
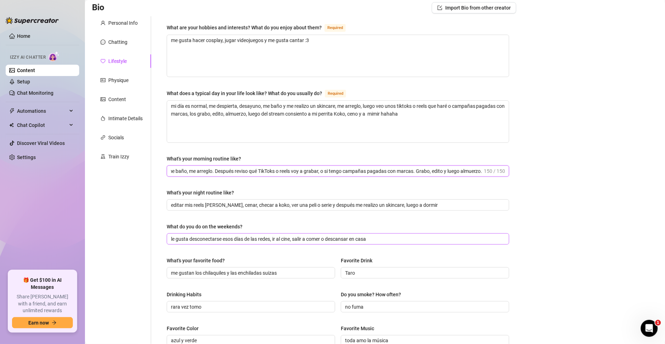
type input "Desayuno, me baño, me arreglo. Después reviso qué TikToks o reels voy a grabar,…"
click at [235, 238] on input "le gusta desconectarse esos días de las redes, ir al cine, salir a comer o desc…" at bounding box center [337, 239] width 333 height 8
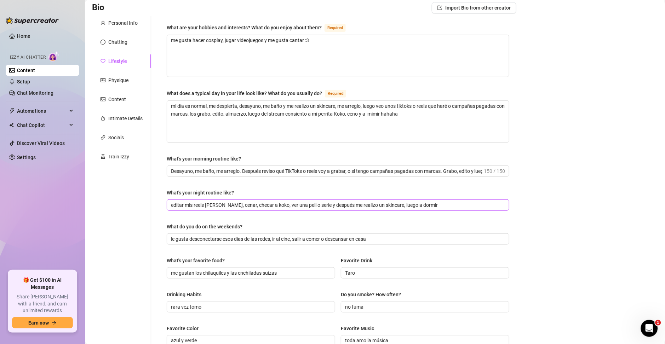
click at [198, 209] on span "editar mis reels [PERSON_NAME], cenar, checar a koko, ver una peli o serie y de…" at bounding box center [338, 205] width 343 height 11
click at [218, 50] on textarea "me gusta hacer cosplay, jugar videojuegos y me gusta cantar :3" at bounding box center [338, 56] width 342 height 42
click at [199, 120] on textarea "mi día es normal, me despierta, desayuno, me baño y me realizo un skincare, me …" at bounding box center [338, 122] width 342 height 42
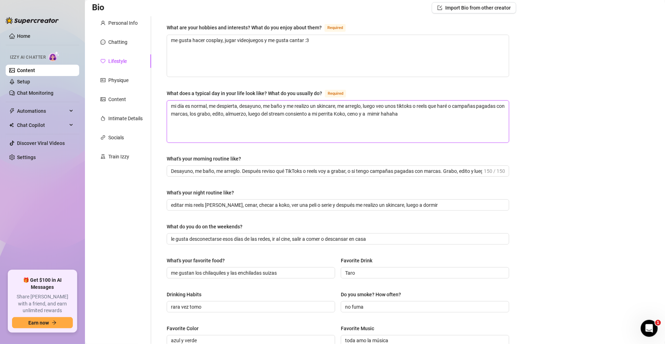
click at [199, 120] on textarea "mi día es normal, me despierta, desayuno, me baño y me realizo un skincare, me …" at bounding box center [338, 122] width 342 height 42
click at [234, 105] on textarea "mi día es normal, me despierta, desayuno, me baño y me realizo un skincare, me …" at bounding box center [338, 122] width 342 height 42
click at [172, 238] on input "le gusta desconectarse esos días de las redes, ir al cine, salir a comer o desc…" at bounding box center [337, 239] width 333 height 8
click at [388, 237] on input "me gusta desconectarse esos días de las redes, ir al cine, salir a comer o desc…" at bounding box center [337, 239] width 333 height 8
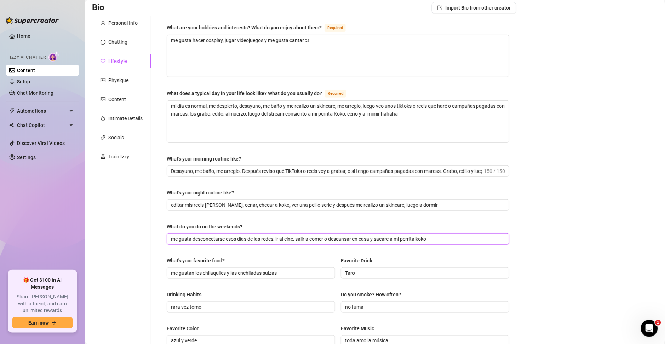
click at [392, 238] on input "me gusta desconectarse esos días de las redes, ir al cine, salir a comer o desc…" at bounding box center [337, 239] width 333 height 8
click at [243, 208] on input "editar mis reels [PERSON_NAME], cenar, checar a koko, ver una peli o serie y de…" at bounding box center [337, 205] width 333 height 8
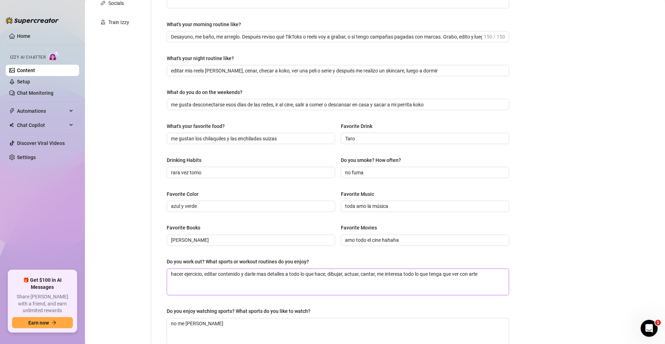
scroll to position [204, 0]
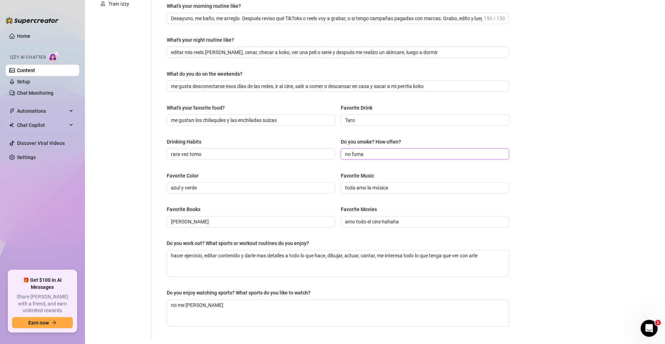
click at [380, 156] on input "no fuma" at bounding box center [424, 154] width 159 height 8
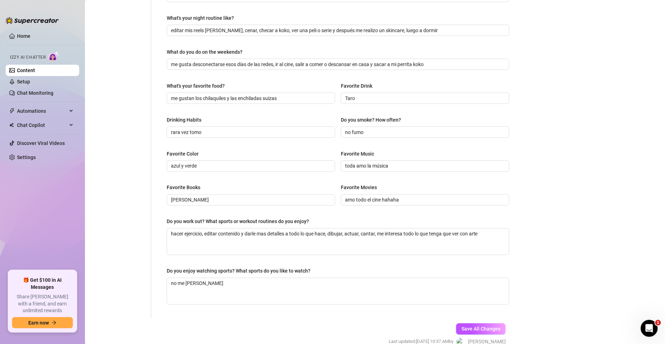
scroll to position [261, 0]
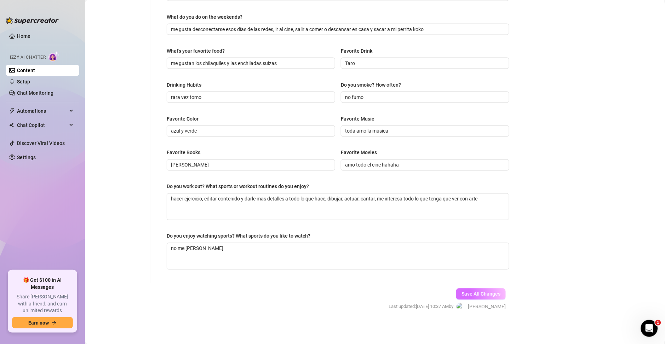
drag, startPoint x: 476, startPoint y: 292, endPoint x: 466, endPoint y: 292, distance: 10.3
click at [476, 292] on span "Save All Changes" at bounding box center [481, 295] width 39 height 6
click at [229, 257] on textarea "no me [PERSON_NAME]" at bounding box center [338, 257] width 342 height 26
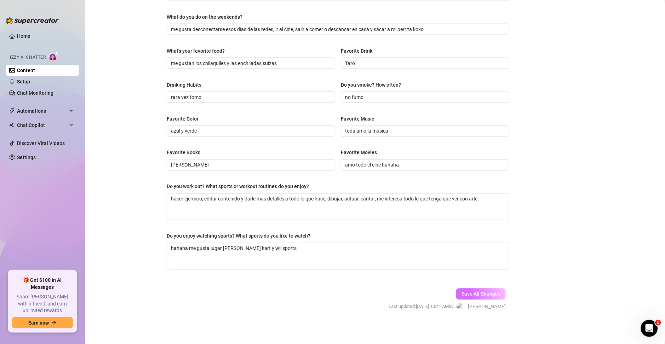
click at [475, 290] on button "Save All Changes" at bounding box center [481, 294] width 50 height 11
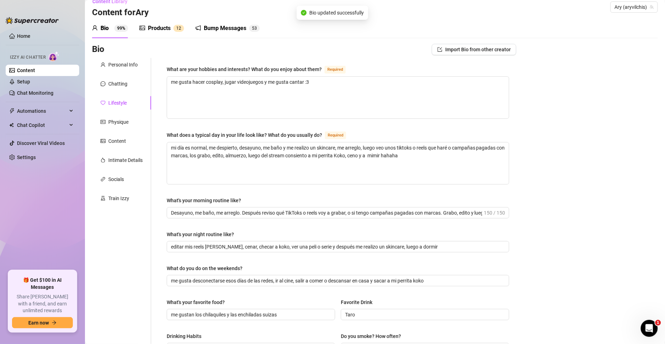
scroll to position [6, 0]
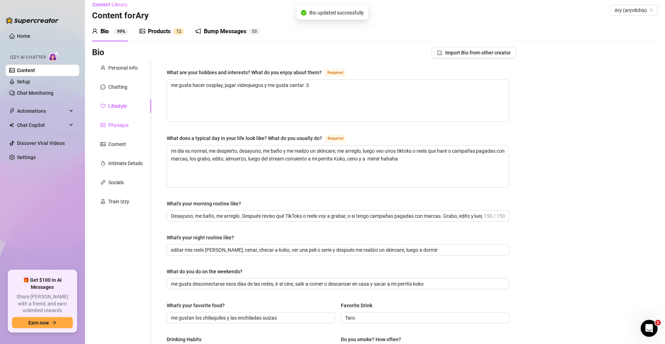
click at [111, 125] on div "Physique" at bounding box center [118, 125] width 20 height 8
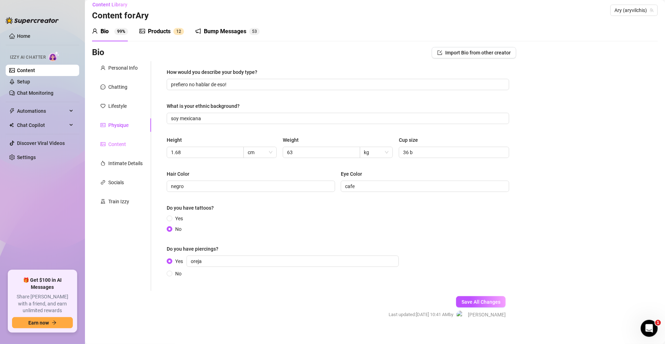
click at [112, 150] on div "Content" at bounding box center [121, 144] width 59 height 13
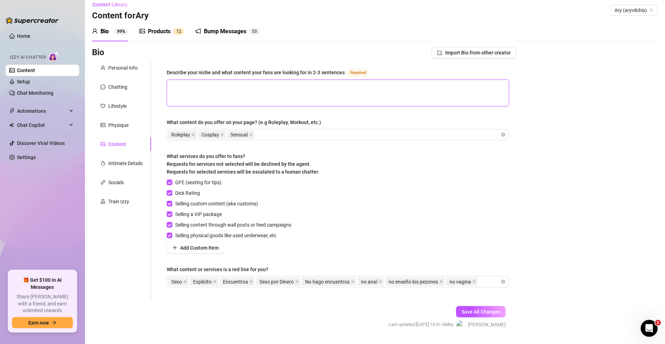
click at [267, 95] on textarea "Describe your niche and what content your fans are looking for in 2-3 sentences…" at bounding box center [338, 93] width 342 height 26
click at [241, 91] on textarea "otakus, cosplayers," at bounding box center [338, 93] width 342 height 26
click at [243, 92] on textarea "otakus, cosplayers," at bounding box center [338, 93] width 342 height 26
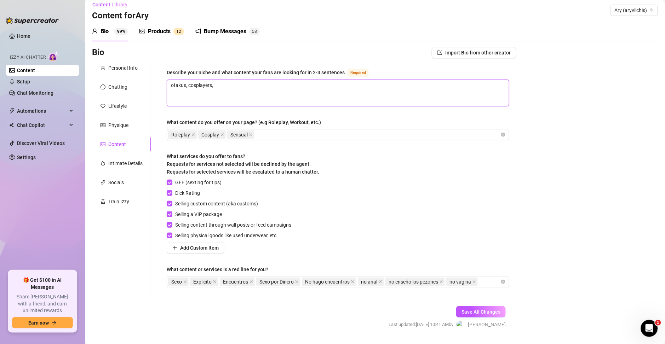
paste textarea "Amantes del cosplay, anime y cultura geek"
click at [283, 84] on textarea "Amantes del cosplay, anime y cultura geek" at bounding box center [338, 93] width 342 height 26
click at [272, 83] on textarea "Amantes del cosplay, anime y cultura geek" at bounding box center [338, 93] width 342 height 26
click at [202, 93] on textarea "Amantes del cosplay, anime y cultura geek" at bounding box center [338, 93] width 342 height 26
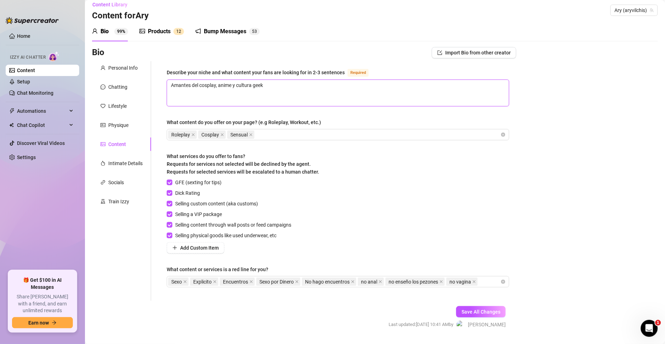
click at [302, 93] on textarea "Amantes del cosplay, anime y cultura geek" at bounding box center [338, 93] width 342 height 26
paste textarea "Jóvenes y jóvenes adultos"
click at [320, 93] on textarea "Amantes del cosplay, anime y cultura geek Jóvenes y jóvenes adultos" at bounding box center [338, 93] width 342 height 26
paste textarea "Usuarios activos en redes sociales"
click at [253, 102] on textarea "Amantes del cosplay, anime y cultura geek Jóvenes y jóvenes adultos Usuarios ac…" at bounding box center [338, 93] width 342 height 26
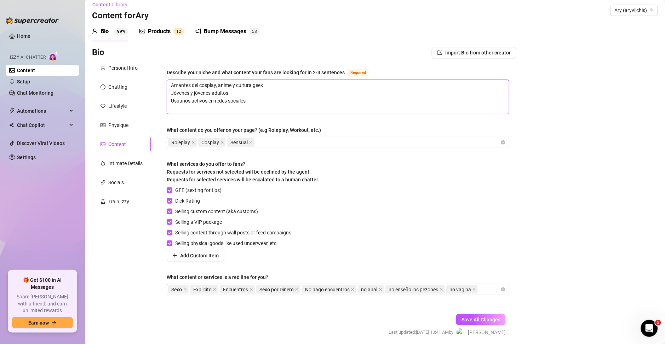
scroll to position [0, 0]
paste textarea "Personas con interés en lo visual"
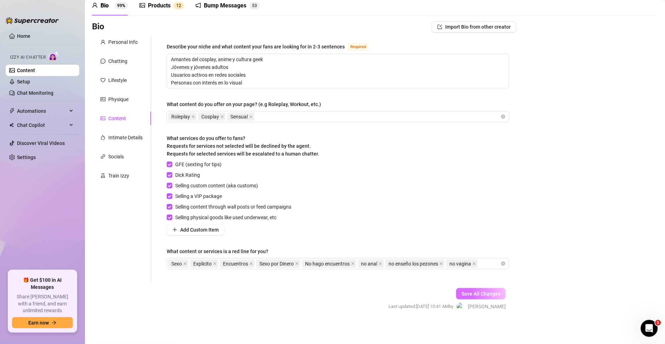
click at [456, 289] on button "Save All Changes" at bounding box center [481, 294] width 50 height 11
click at [482, 294] on span "Save All Changes" at bounding box center [481, 294] width 39 height 6
click at [482, 290] on button "Save All Changes" at bounding box center [481, 294] width 50 height 11
click at [111, 139] on div "Intimate Details" at bounding box center [125, 138] width 34 height 8
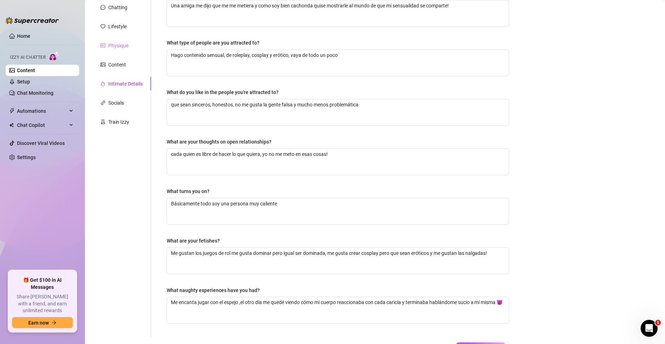
scroll to position [0, 0]
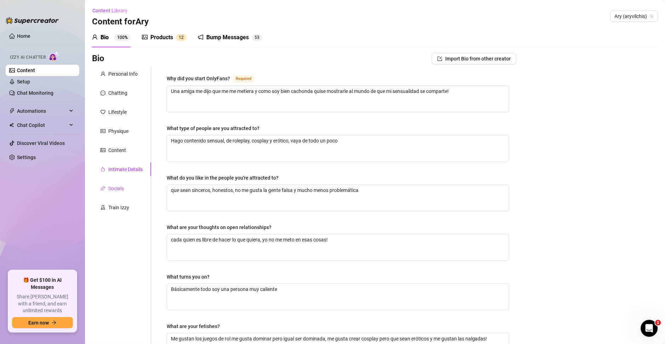
click at [118, 190] on div "Socials" at bounding box center [116, 189] width 16 height 8
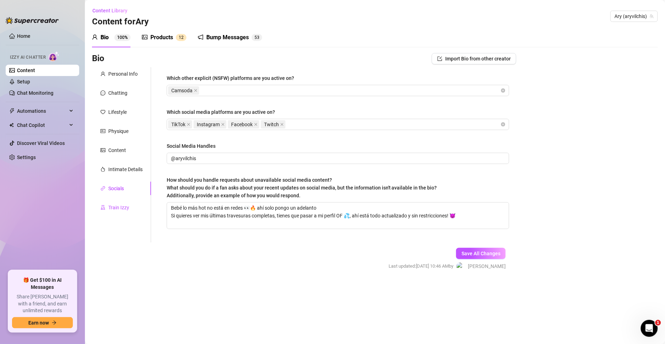
click at [106, 207] on div "Train Izzy" at bounding box center [115, 208] width 29 height 8
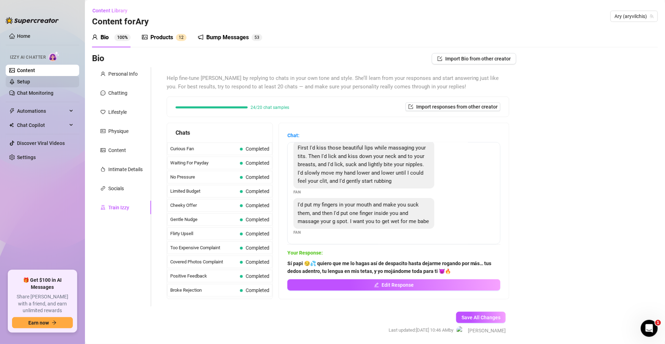
click at [30, 79] on link "Setup" at bounding box center [23, 82] width 13 height 6
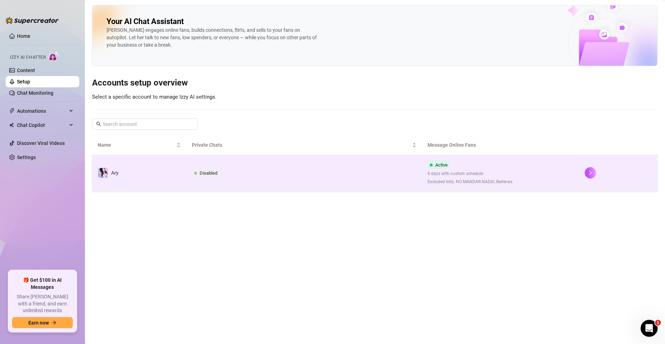
click at [577, 177] on td "Active 6 days with custom schedule Excluded lists: NO MANDAR NADA!, Ballenas" at bounding box center [500, 173] width 157 height 36
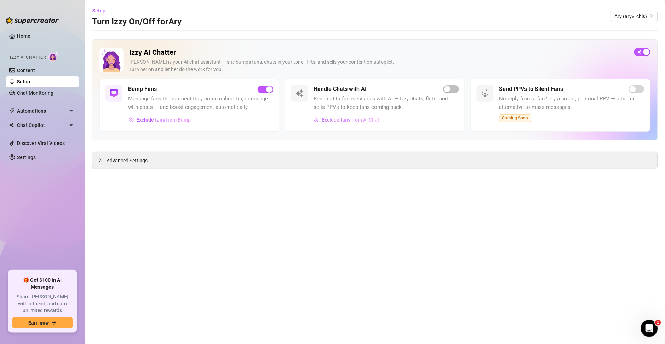
click at [328, 121] on span "Exclude fans from AI Chat" at bounding box center [351, 120] width 58 height 6
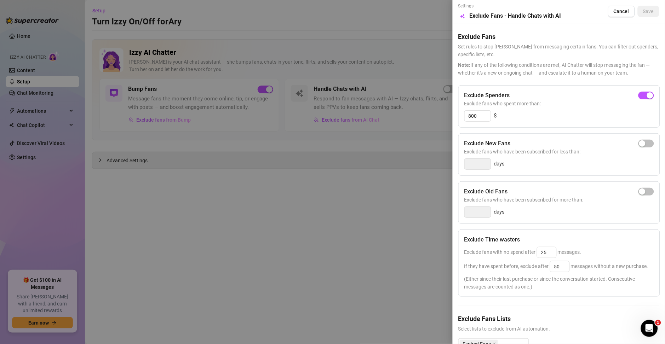
click at [358, 282] on div at bounding box center [332, 172] width 665 height 344
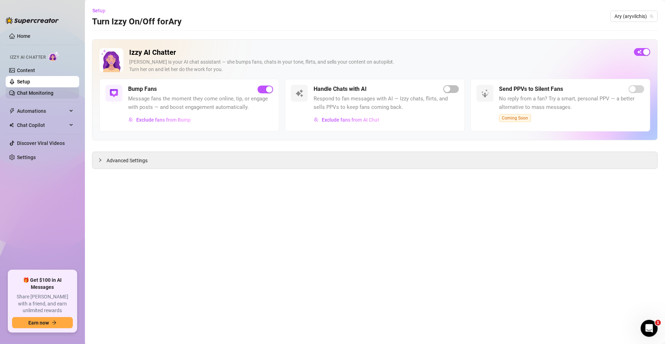
click at [36, 93] on link "Chat Monitoring" at bounding box center [35, 93] width 36 height 6
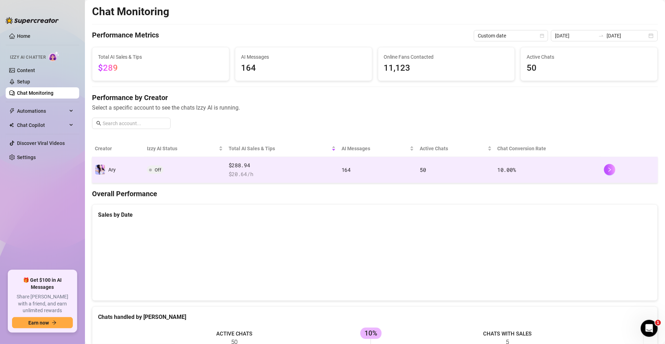
click at [248, 176] on span "$ 20.64 /h" at bounding box center [282, 174] width 107 height 8
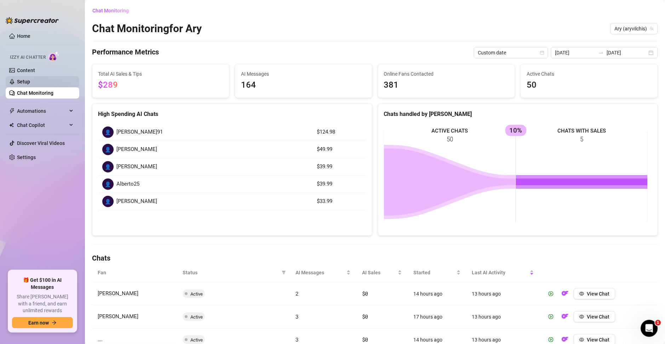
click at [30, 84] on link "Setup" at bounding box center [23, 82] width 13 height 6
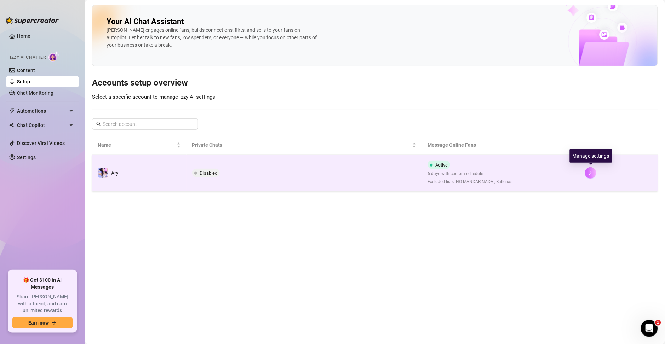
click at [594, 171] on button "button" at bounding box center [590, 172] width 11 height 11
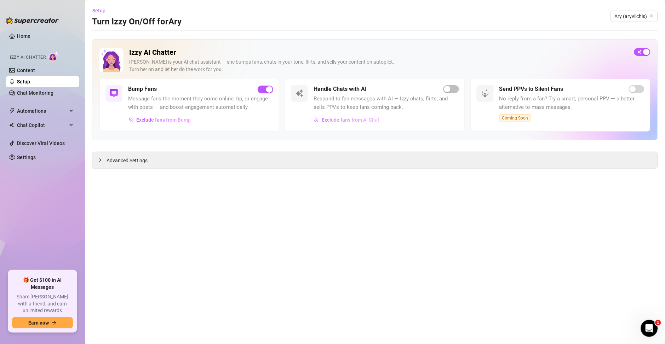
click at [380, 117] on span "Exclude fans from AI Chat" at bounding box center [351, 120] width 58 height 6
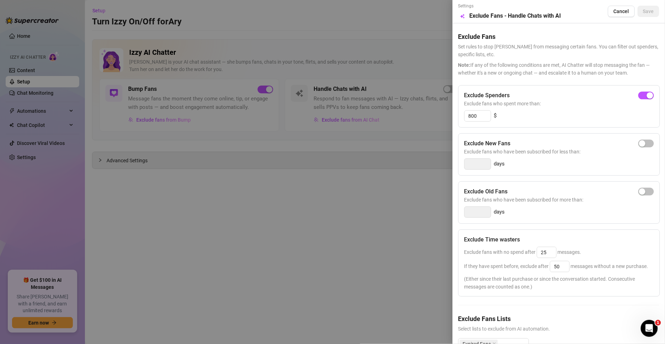
click at [640, 148] on span "Exclude fans who have been subscribed for less than:" at bounding box center [560, 152] width 190 height 8
click at [640, 146] on span "button" at bounding box center [647, 144] width 16 height 8
click at [482, 166] on input "3" at bounding box center [478, 164] width 26 height 11
click at [647, 146] on div "button" at bounding box center [650, 144] width 6 height 6
click at [638, 15] on button "Save" at bounding box center [649, 11] width 22 height 11
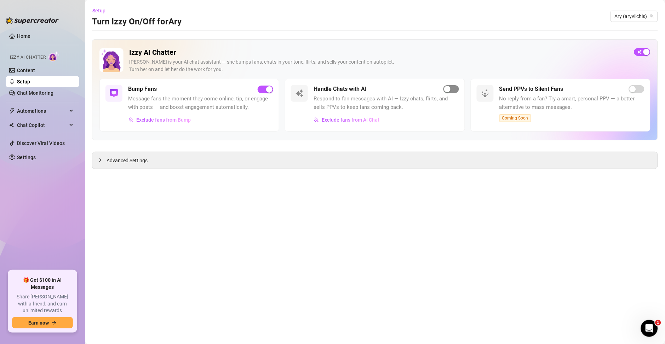
click at [450, 89] on div "button" at bounding box center [447, 89] width 6 height 6
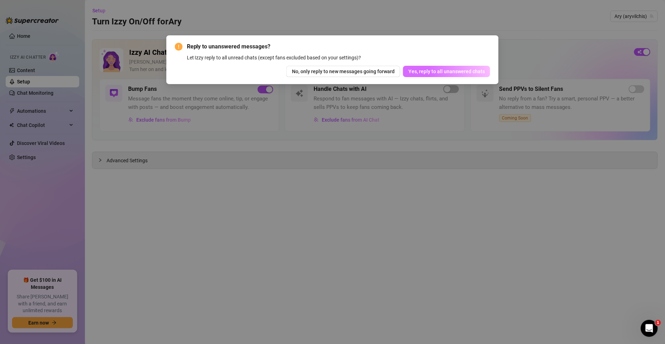
click at [439, 73] on span "Yes, reply to all unanswered chats" at bounding box center [447, 72] width 76 height 6
